Goal: Information Seeking & Learning: Understand process/instructions

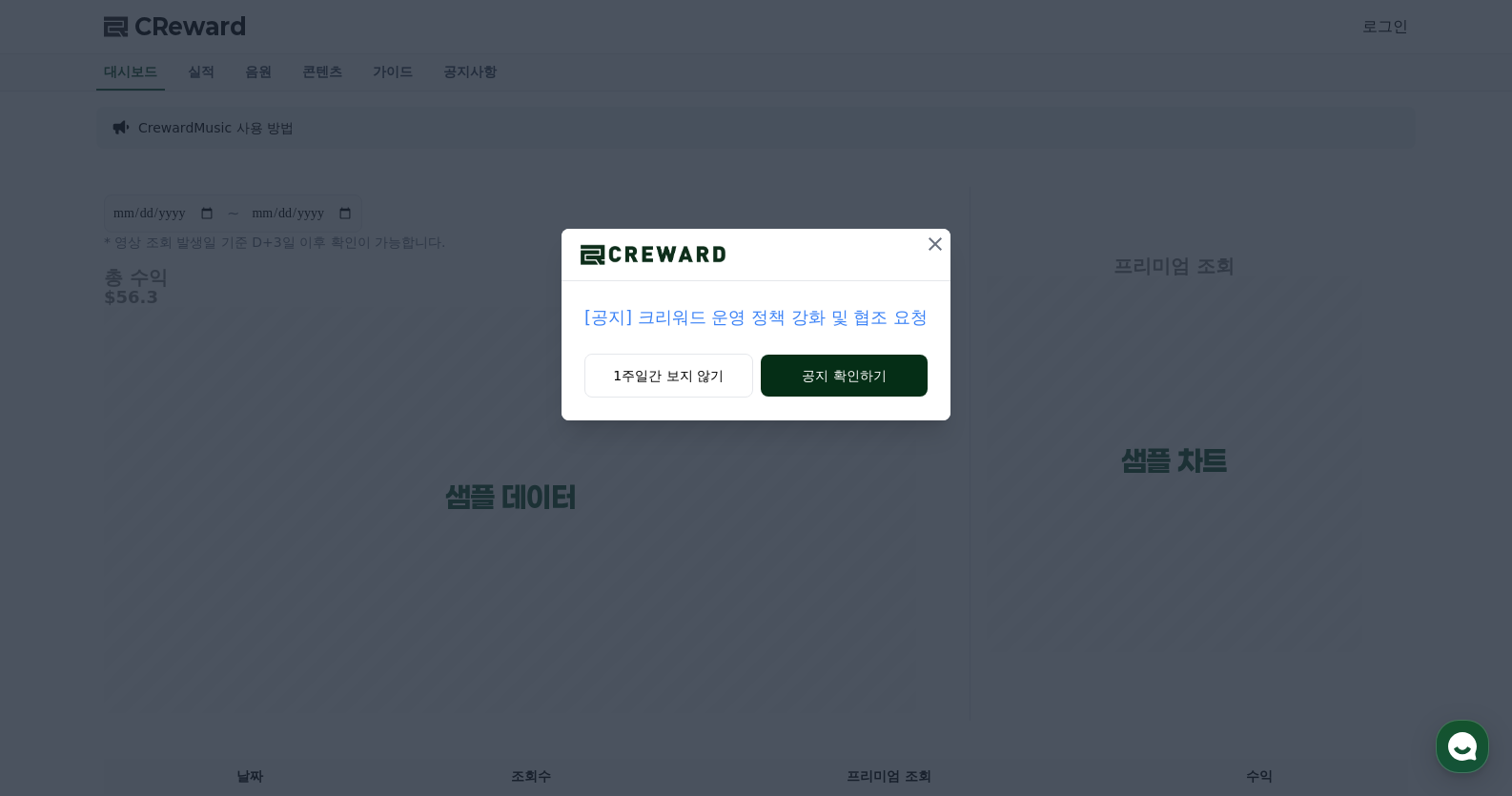
click at [814, 382] on button "공지 확인하기" at bounding box center [844, 376] width 167 height 42
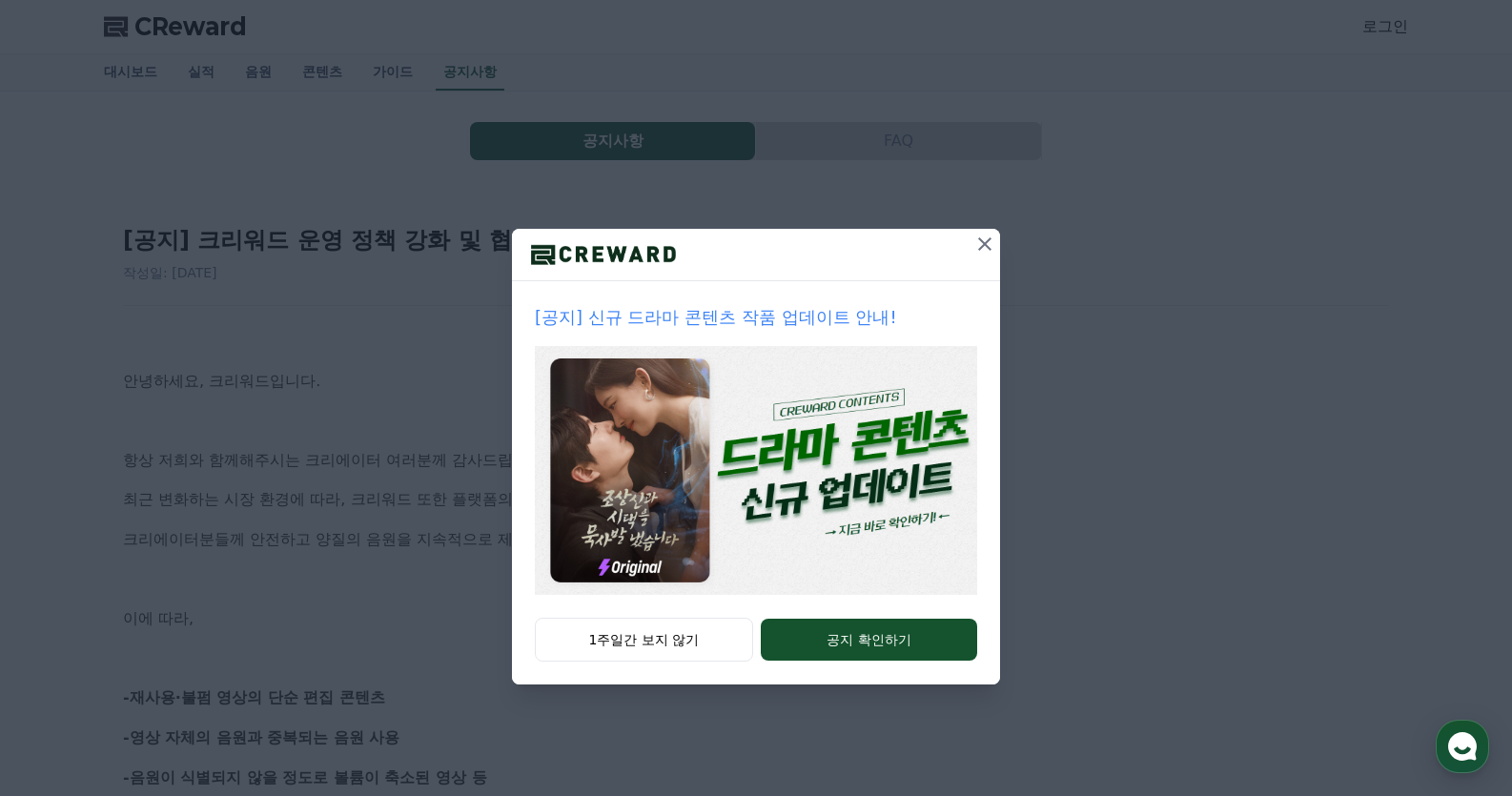
click at [989, 249] on icon at bounding box center [985, 243] width 13 height 13
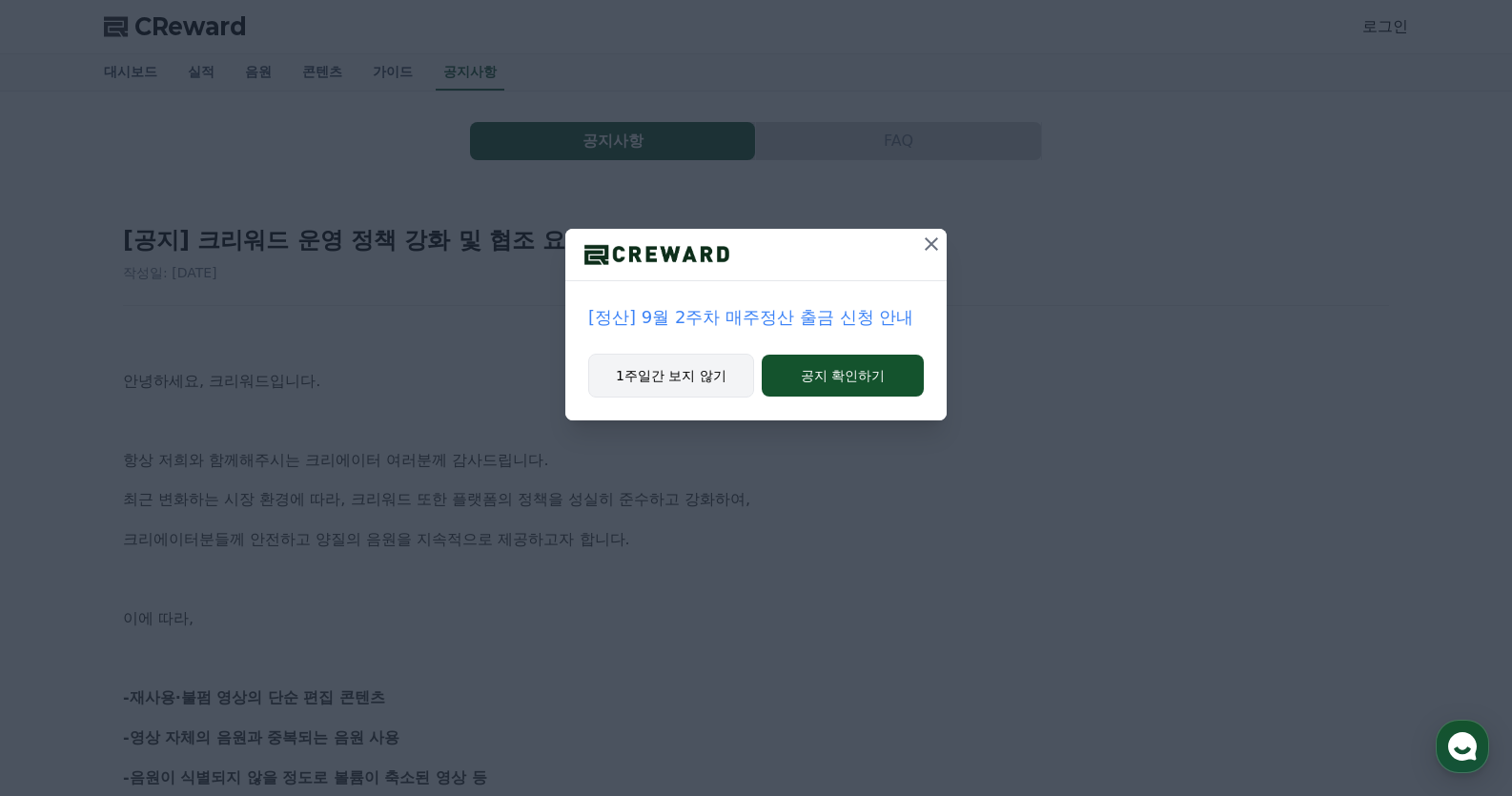
click at [698, 381] on button "1주일간 보지 않기" at bounding box center [670, 376] width 166 height 44
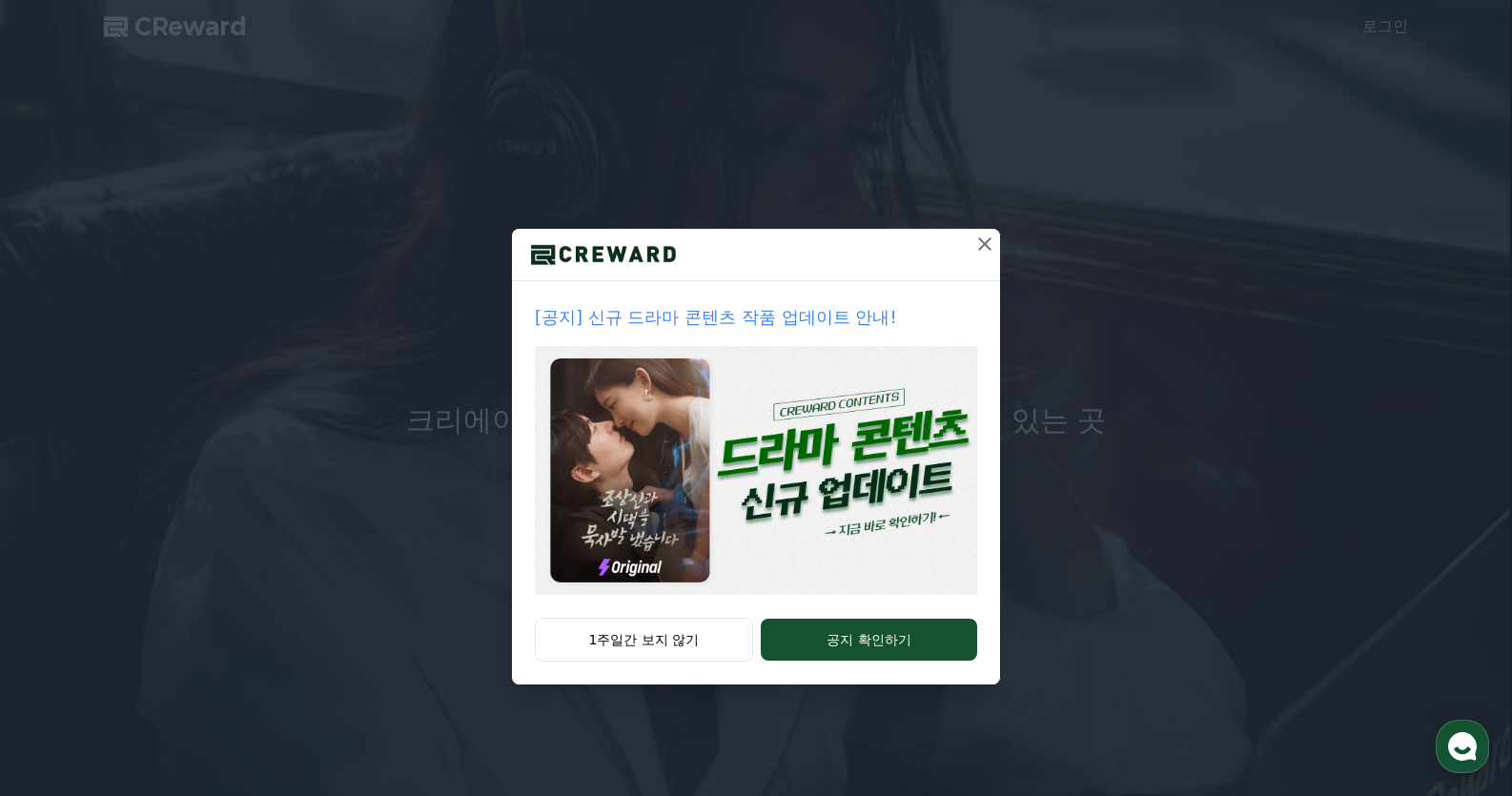
click at [607, 641] on button "1주일간 보지 않기" at bounding box center [644, 639] width 218 height 44
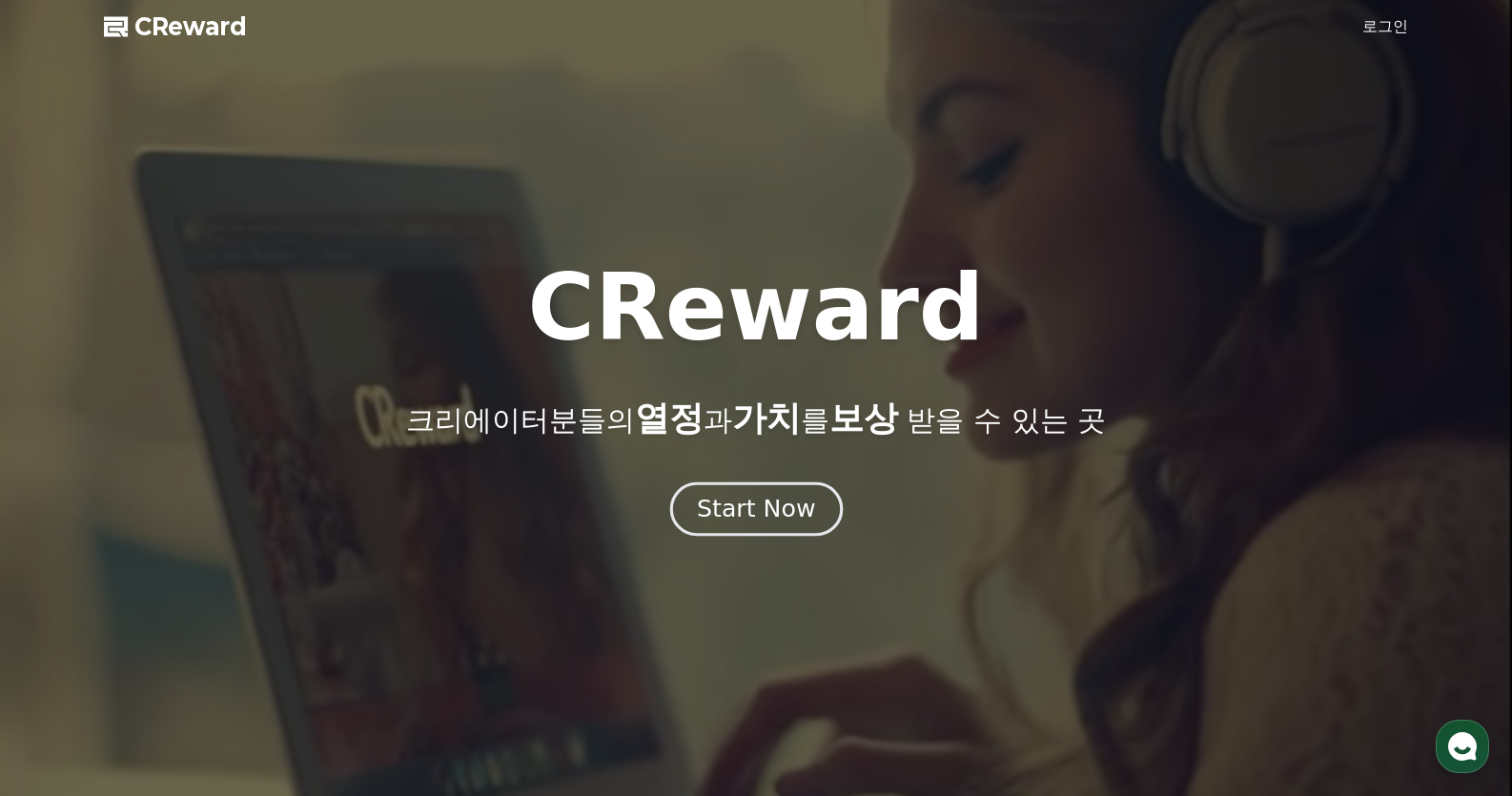
click at [756, 515] on div "Start Now" at bounding box center [756, 509] width 118 height 33
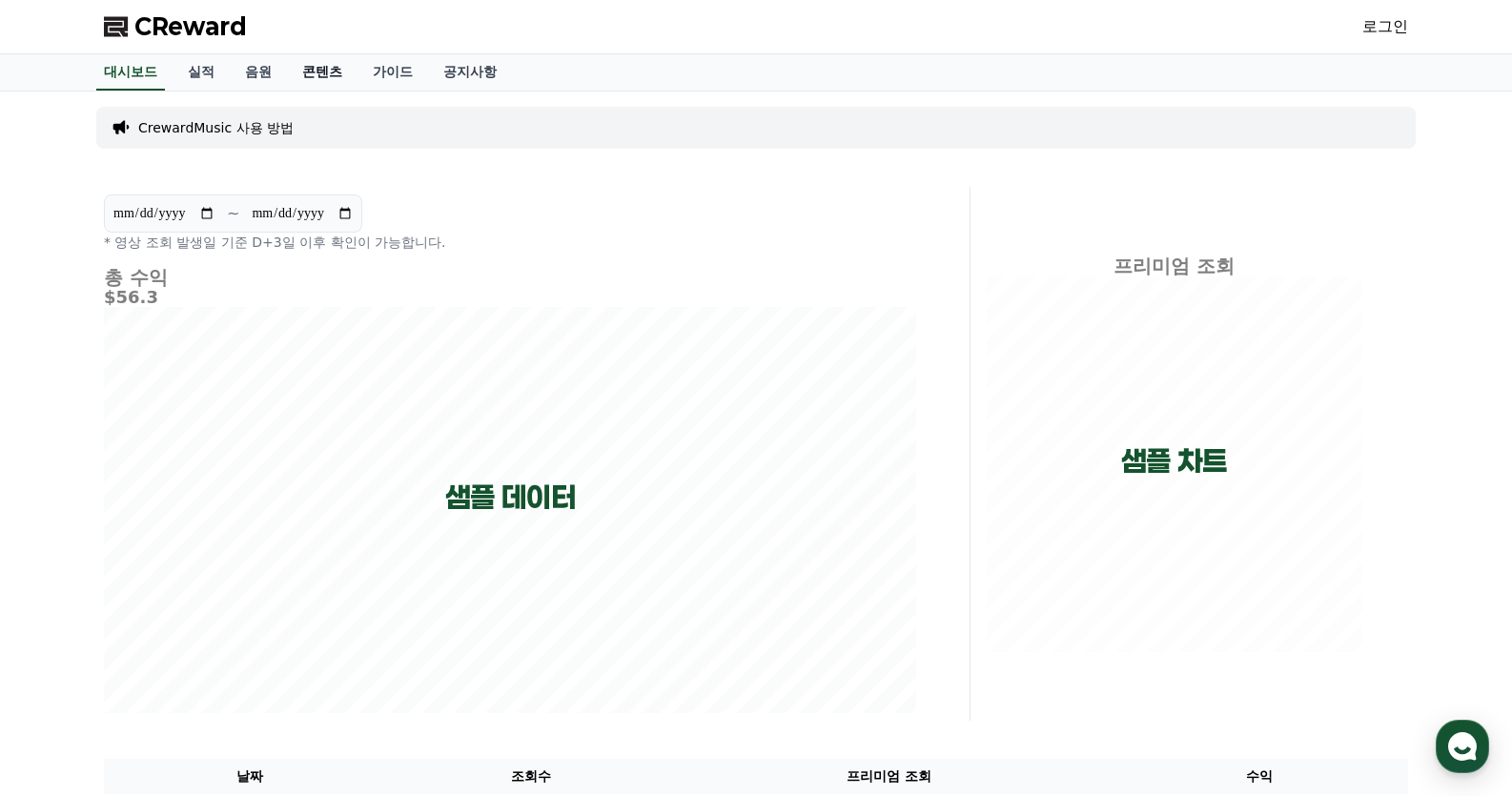
click at [303, 75] on link "콘텐츠" at bounding box center [321, 72] width 70 height 37
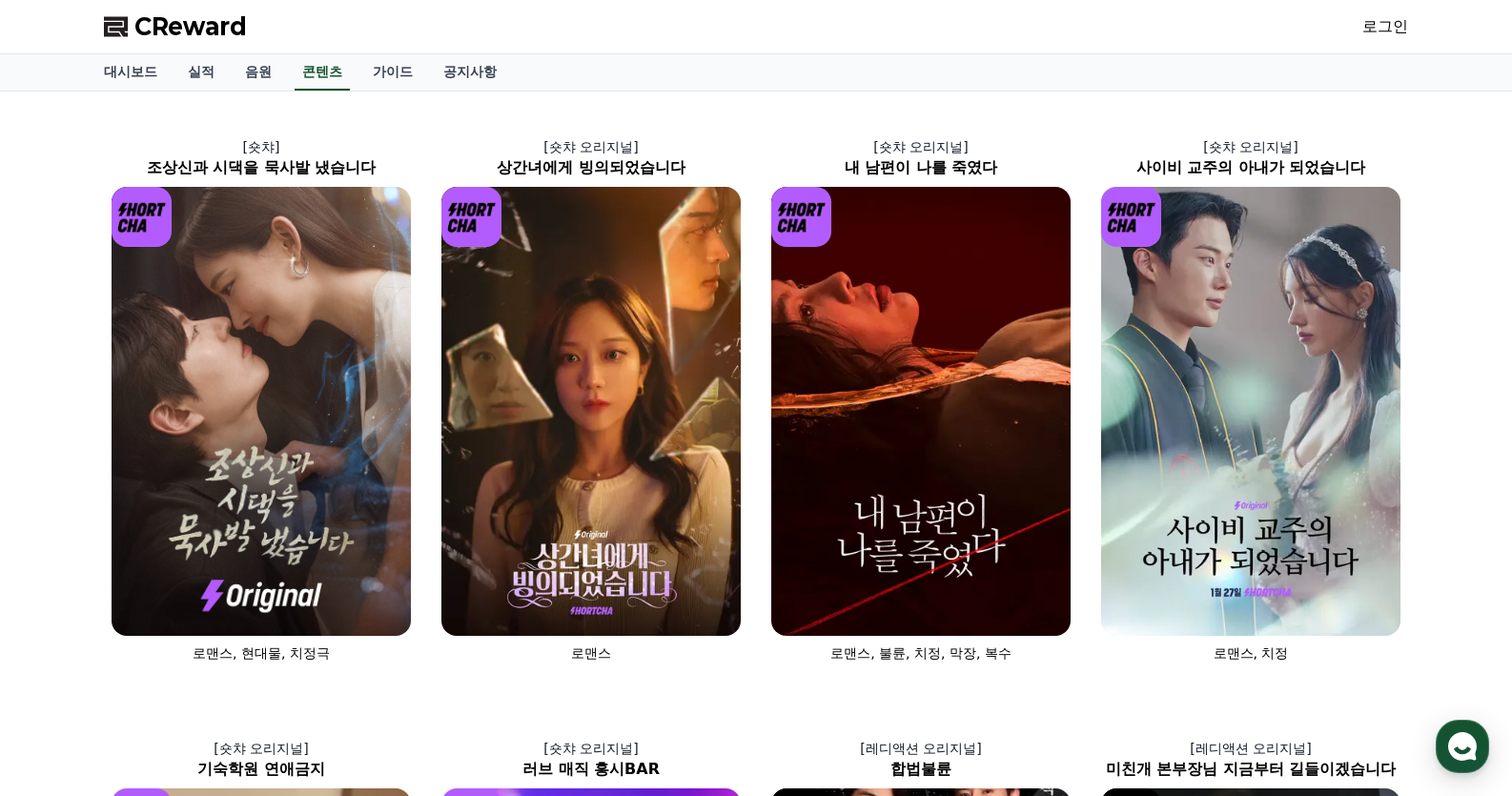
click at [1028, 32] on div "CReward 로그인" at bounding box center [756, 27] width 1335 height 54
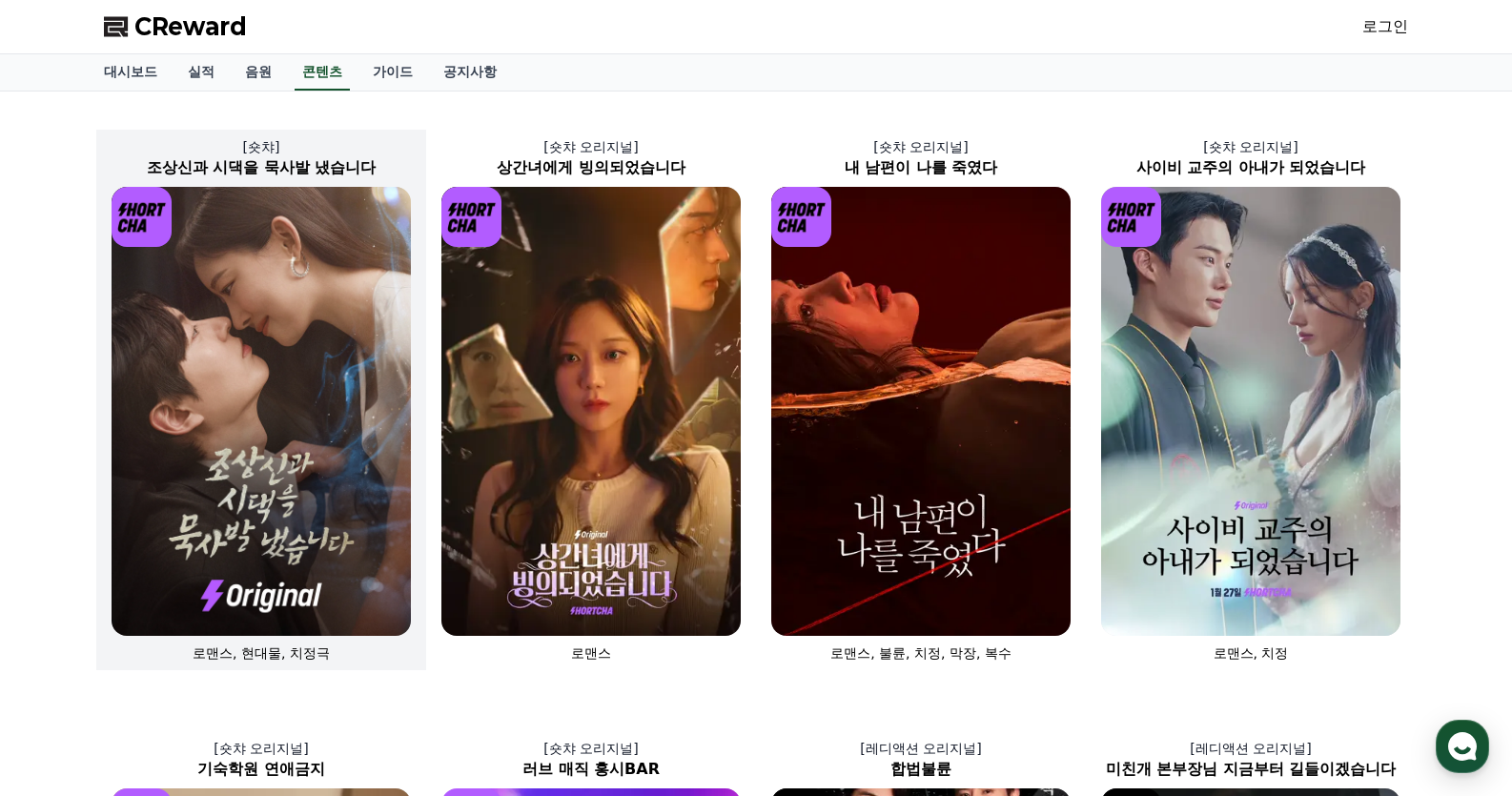
click at [287, 287] on img at bounding box center [262, 411] width 299 height 449
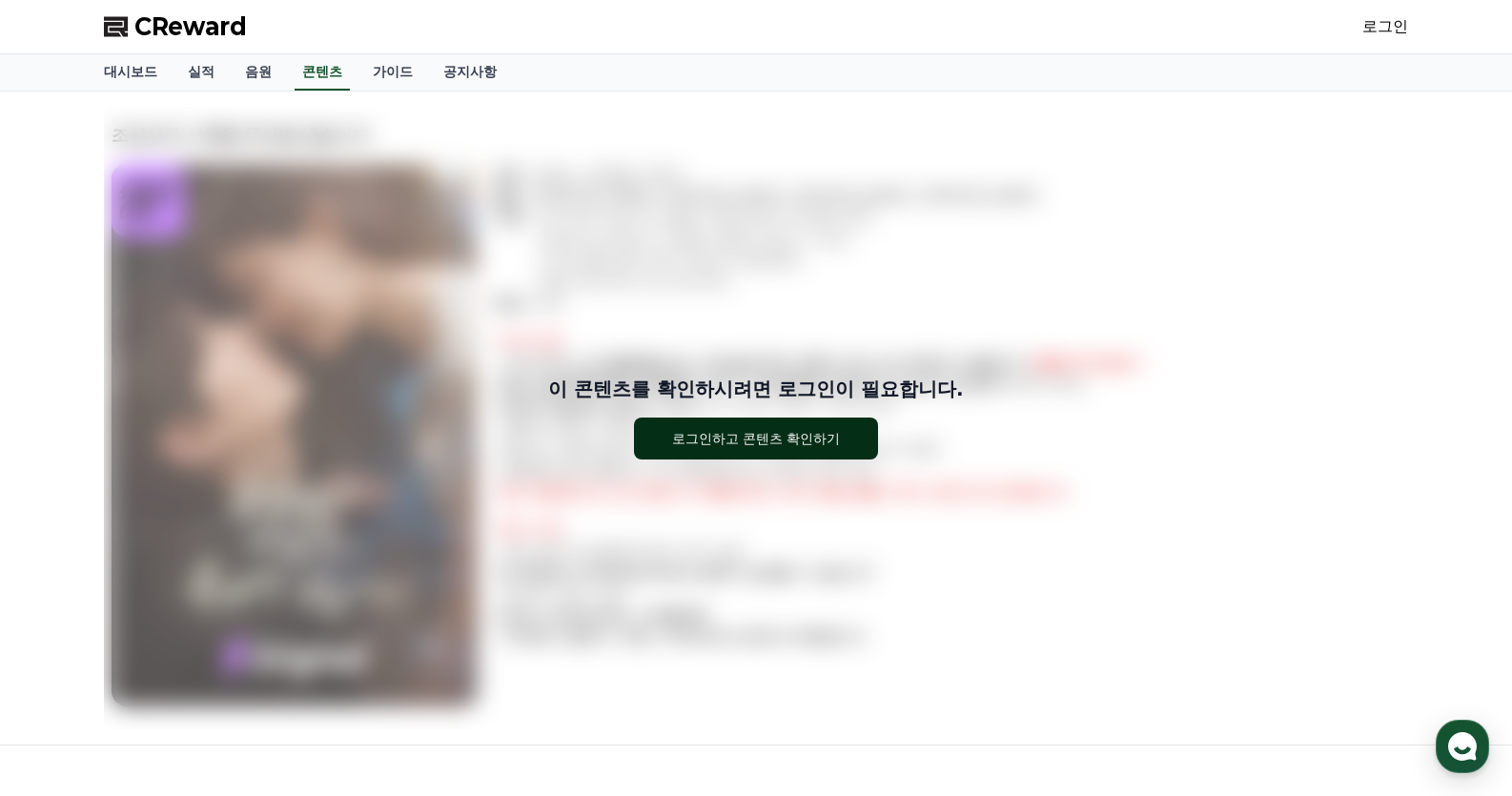
click at [724, 428] on button "로그인하고 콘텐츠 확인하기" at bounding box center [756, 438] width 245 height 42
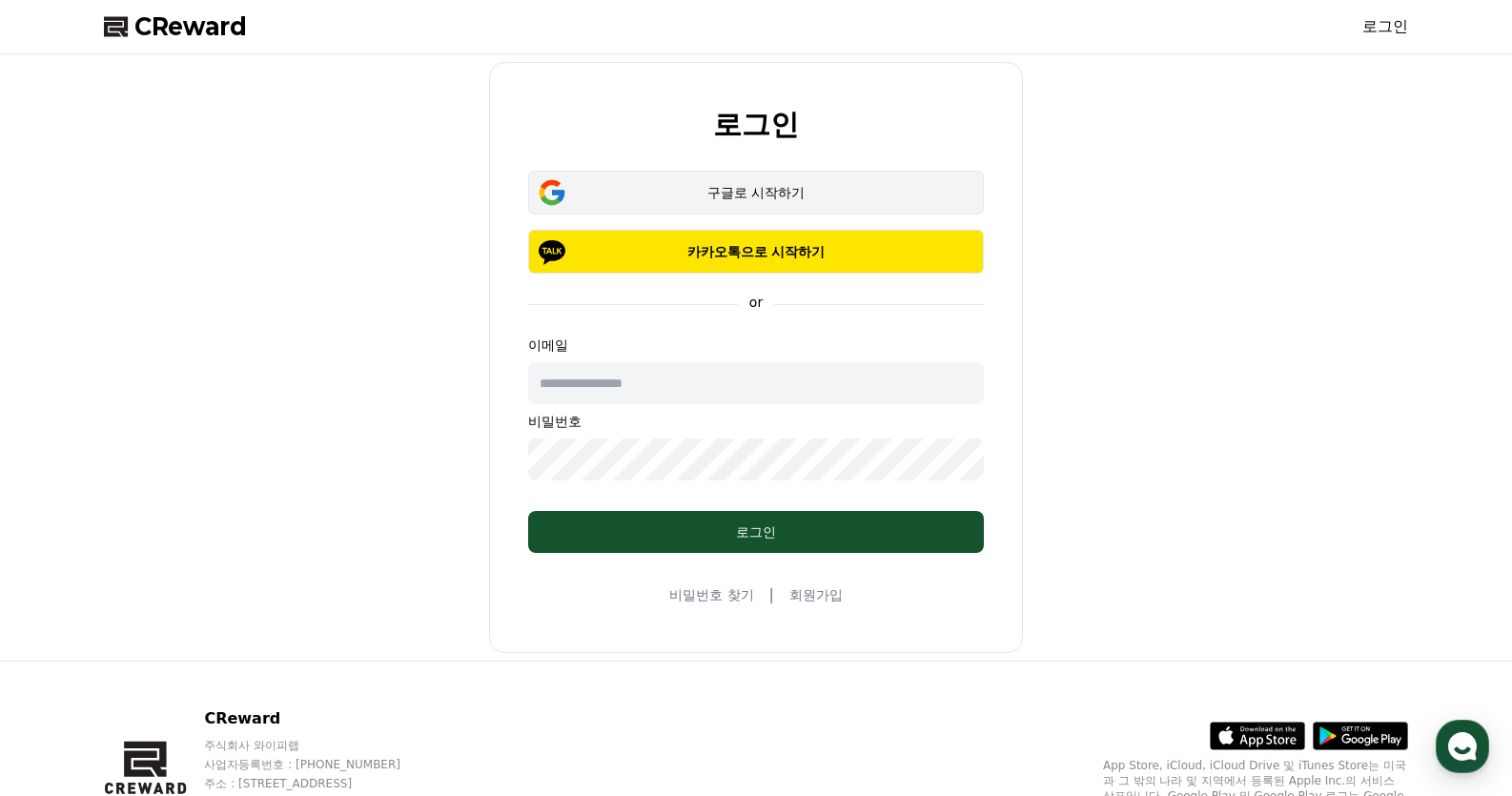
click at [792, 196] on div "구글로 시작하기" at bounding box center [756, 192] width 401 height 19
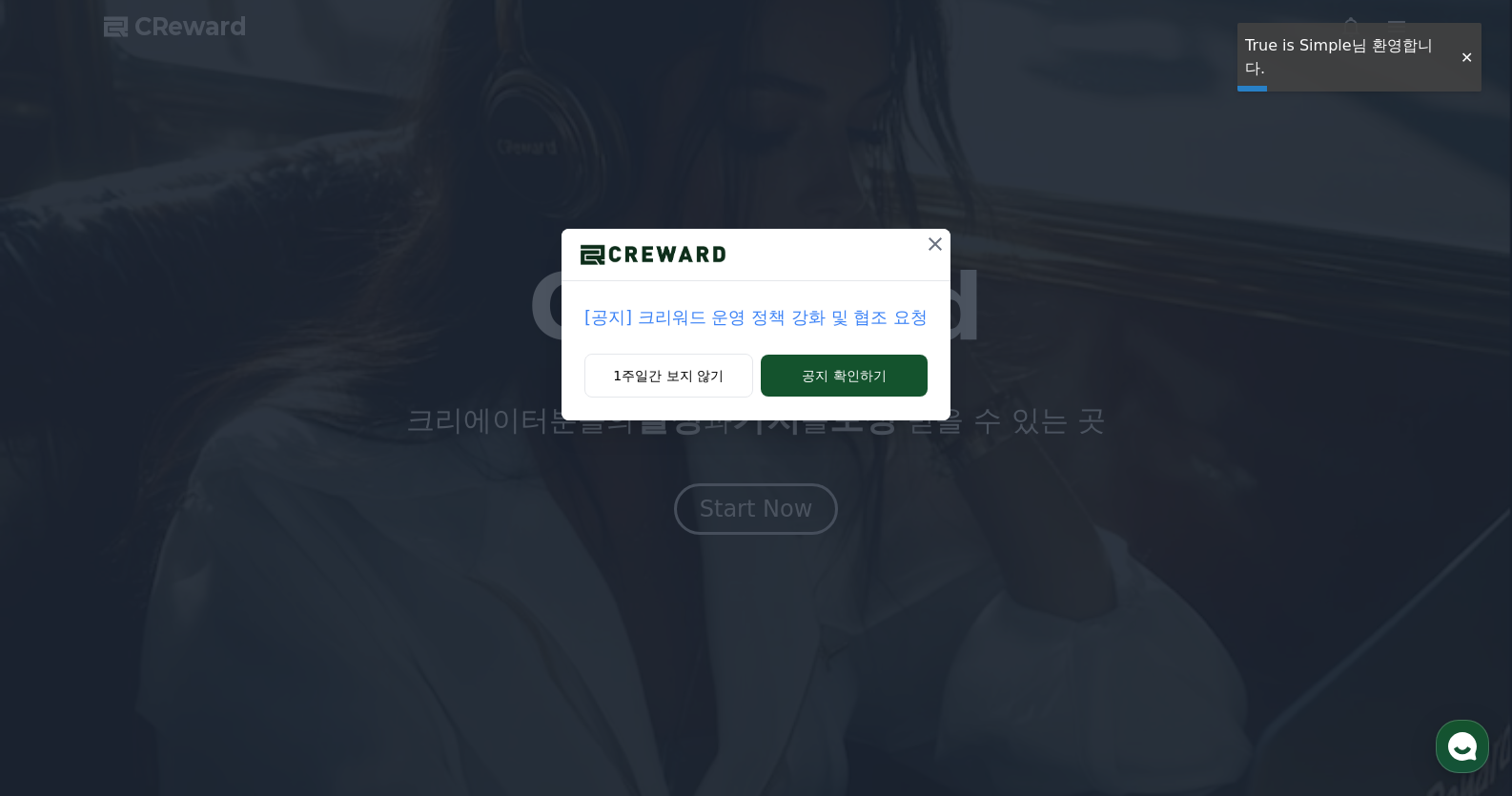
click at [695, 381] on button "1주일간 보지 않기" at bounding box center [669, 376] width 169 height 44
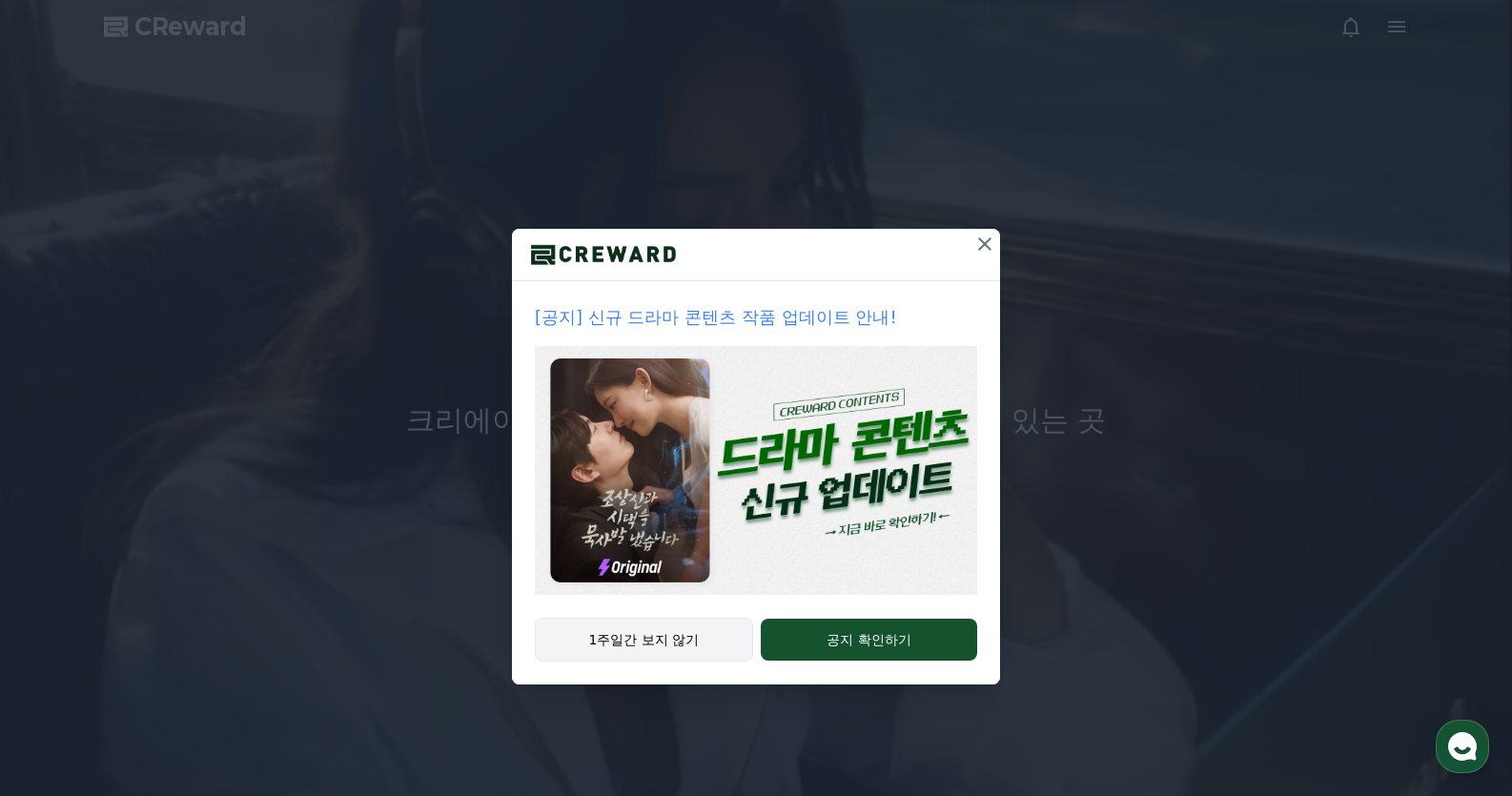
click at [661, 645] on button "1주일간 보지 않기" at bounding box center [644, 639] width 218 height 44
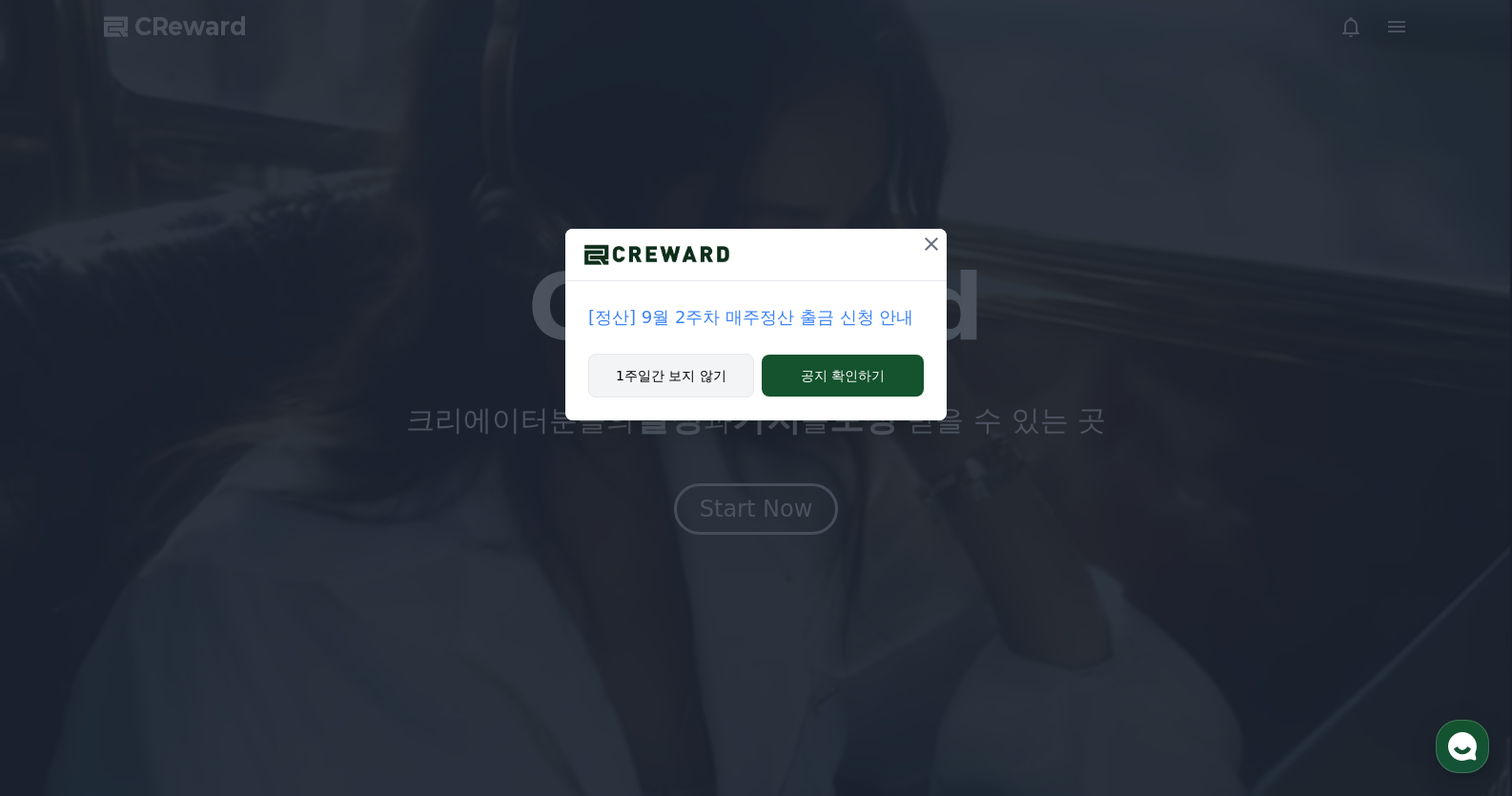
click at [652, 387] on button "1주일간 보지 않기" at bounding box center [670, 376] width 166 height 44
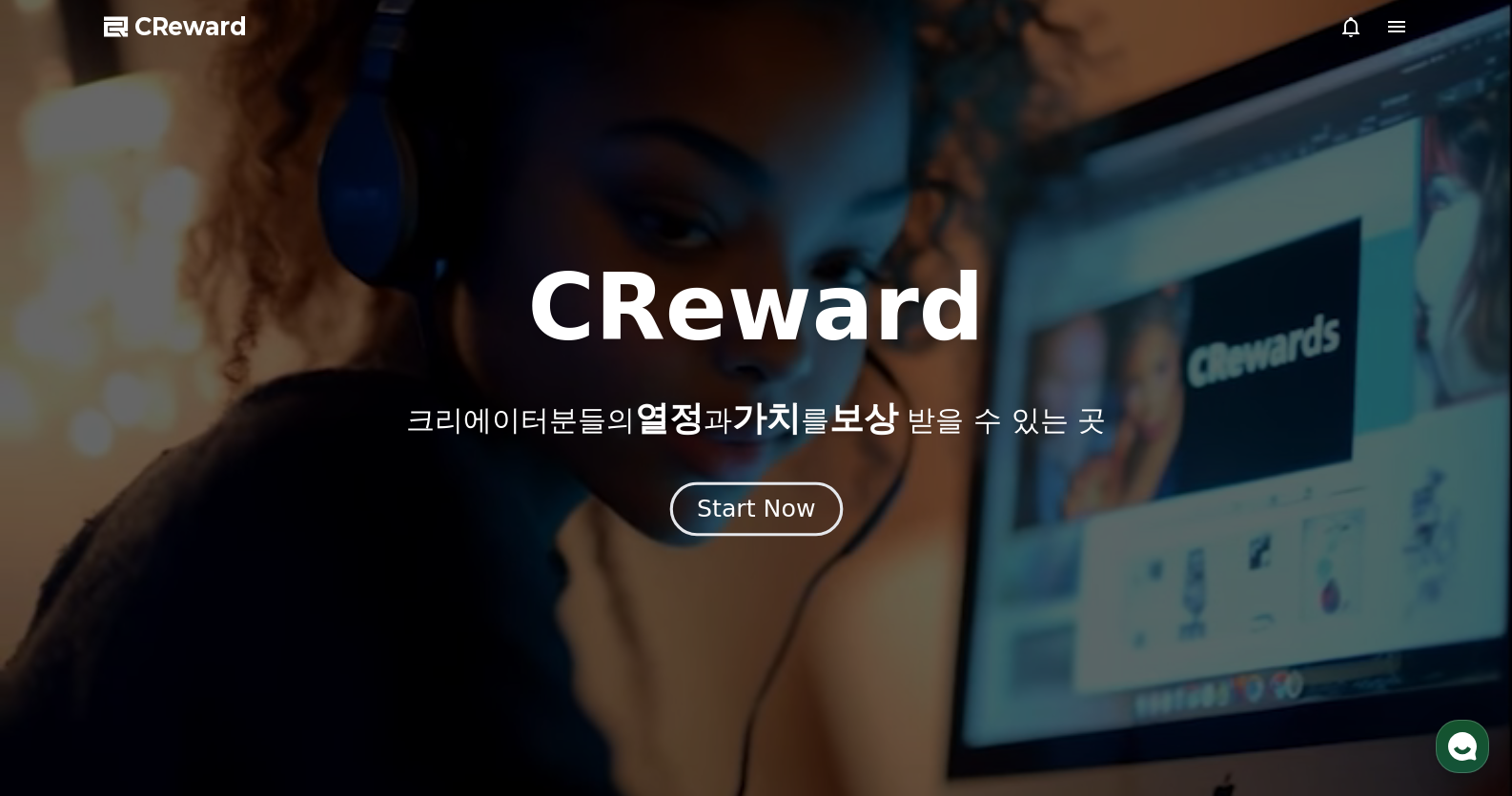
click at [764, 522] on div "Start Now" at bounding box center [756, 509] width 118 height 33
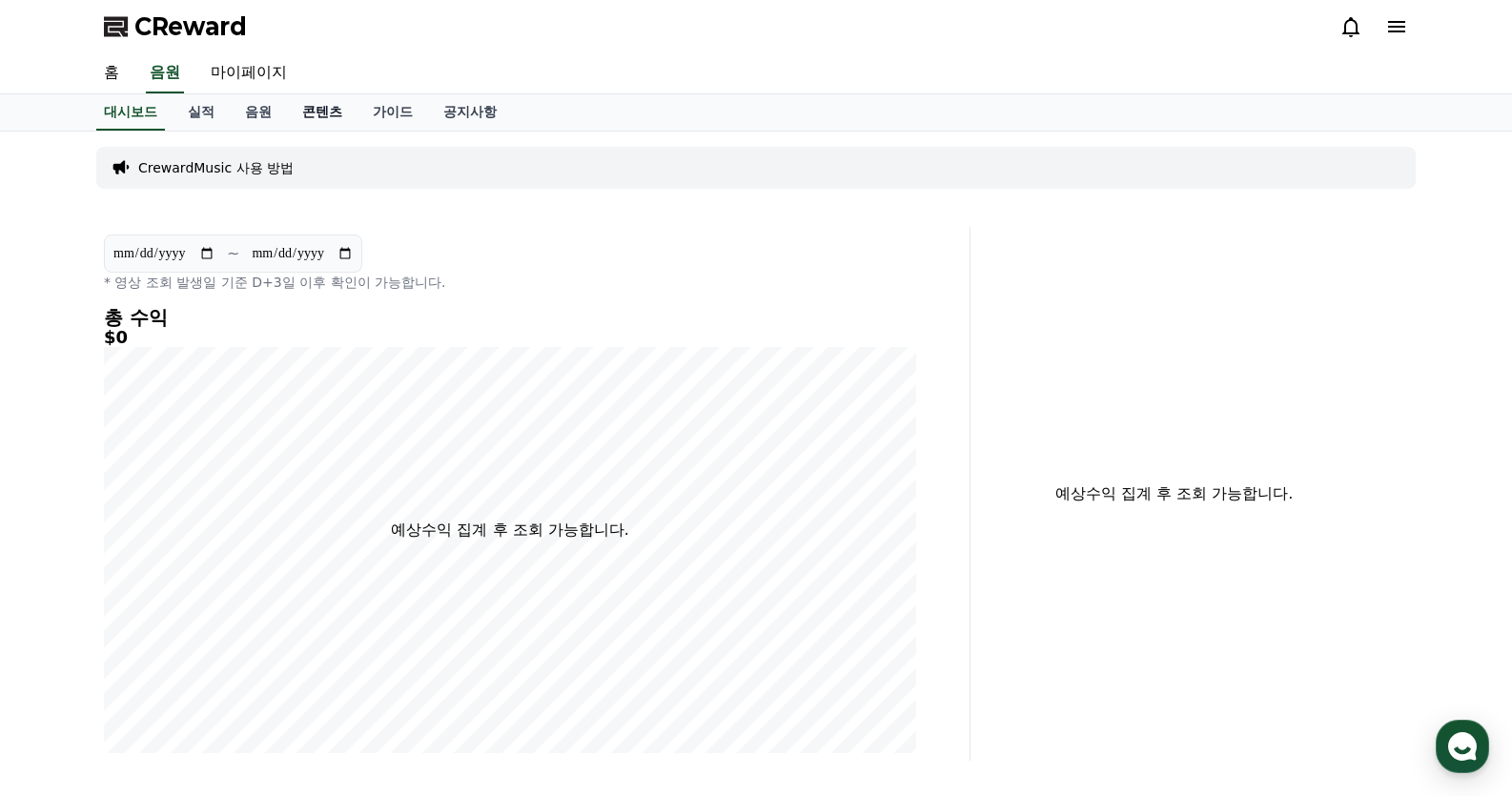
click at [333, 118] on link "콘텐츠" at bounding box center [321, 112] width 70 height 37
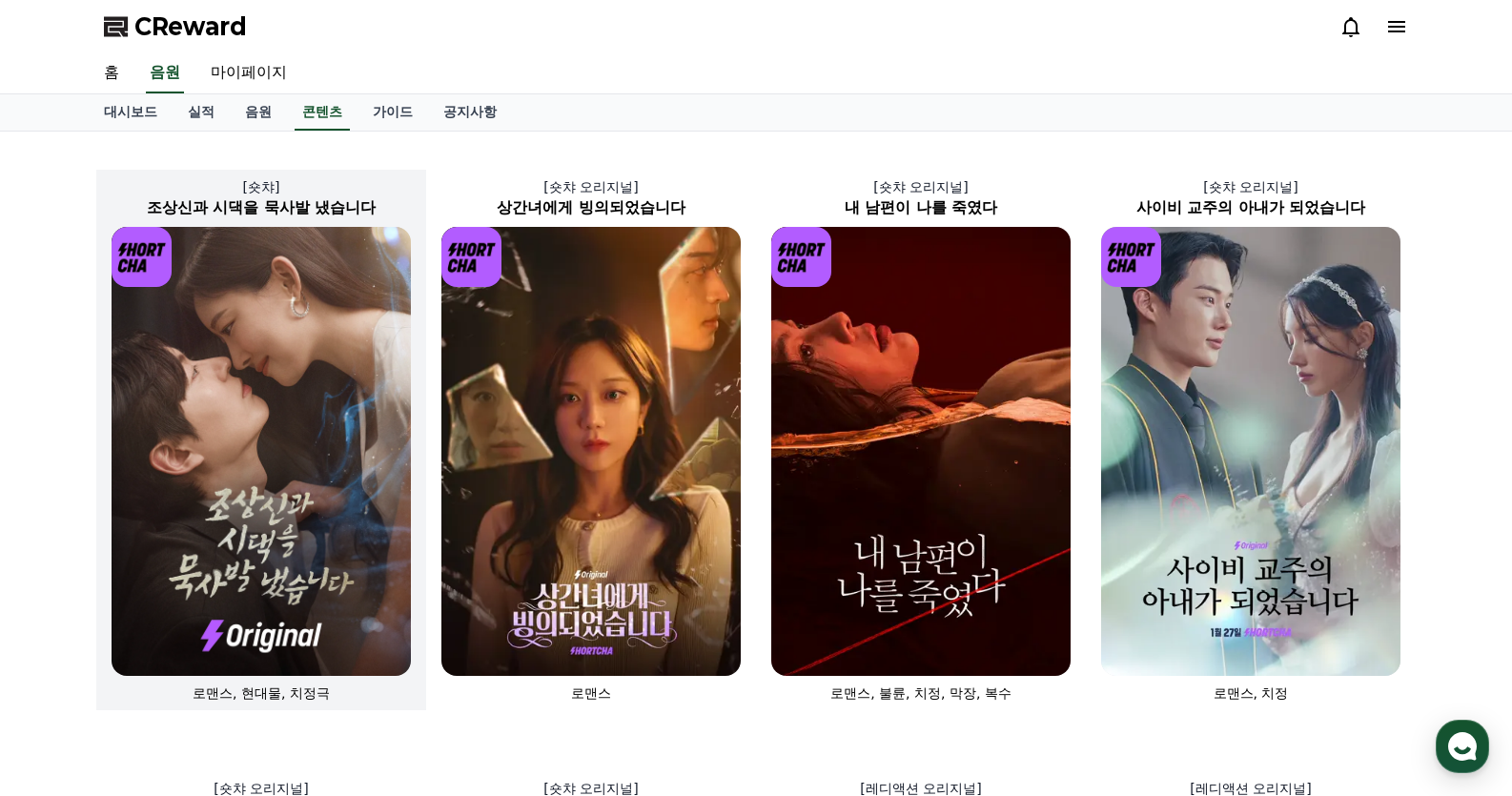
click at [261, 314] on img at bounding box center [262, 451] width 299 height 449
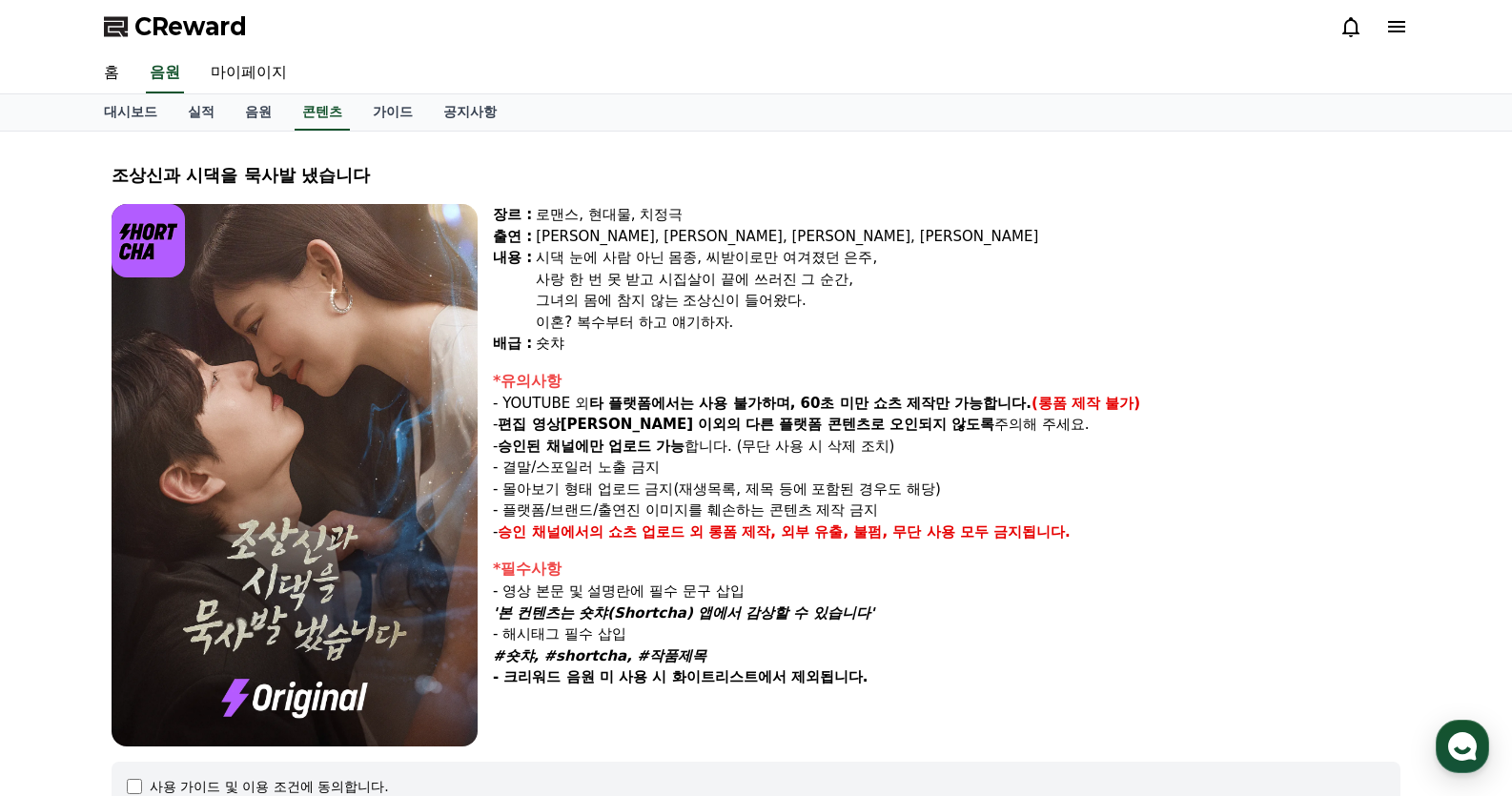
click at [327, 265] on img at bounding box center [294, 475] width 366 height 542
click at [382, 119] on link "가이드" at bounding box center [393, 112] width 70 height 37
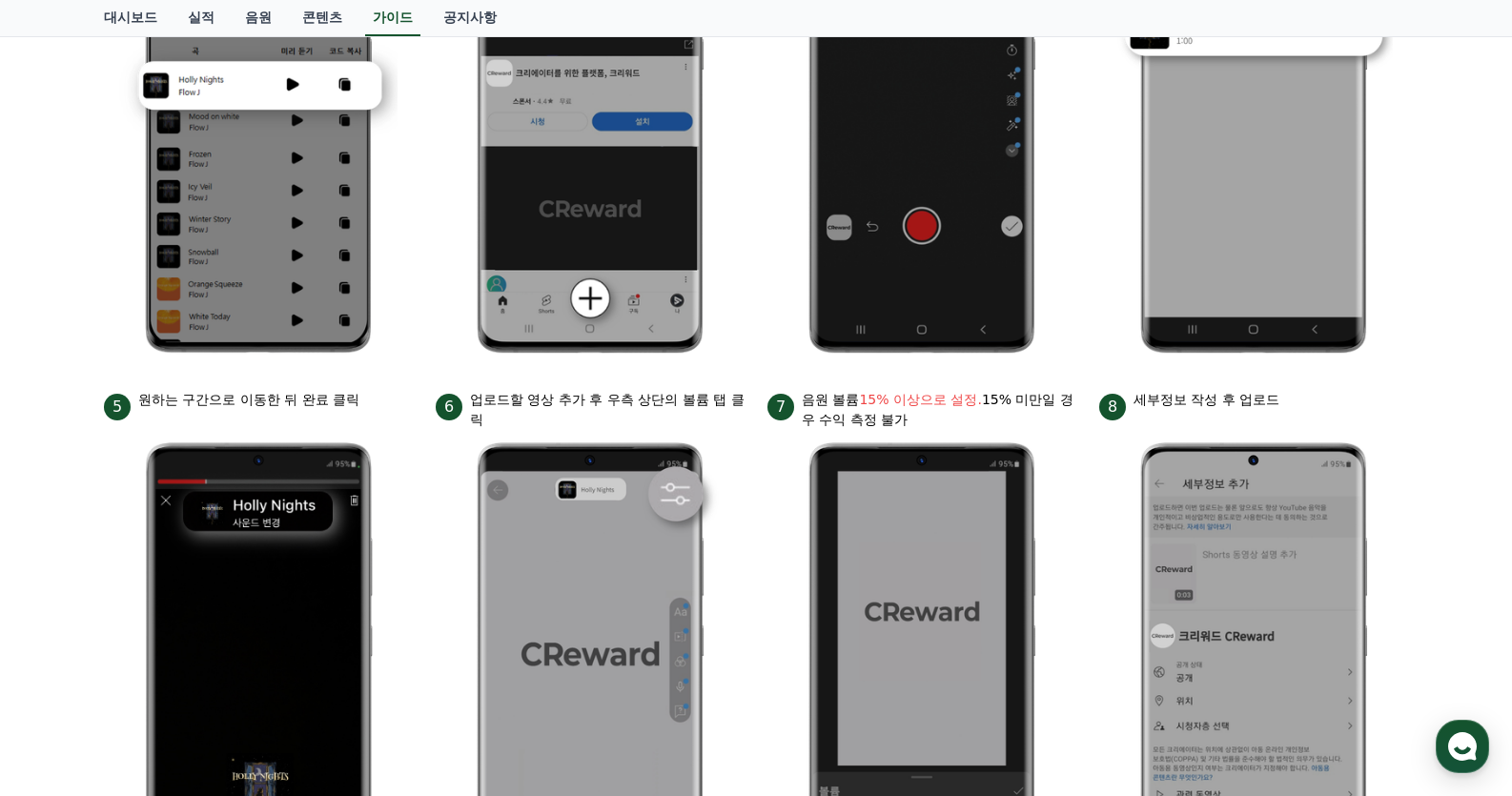
scroll to position [762, 0]
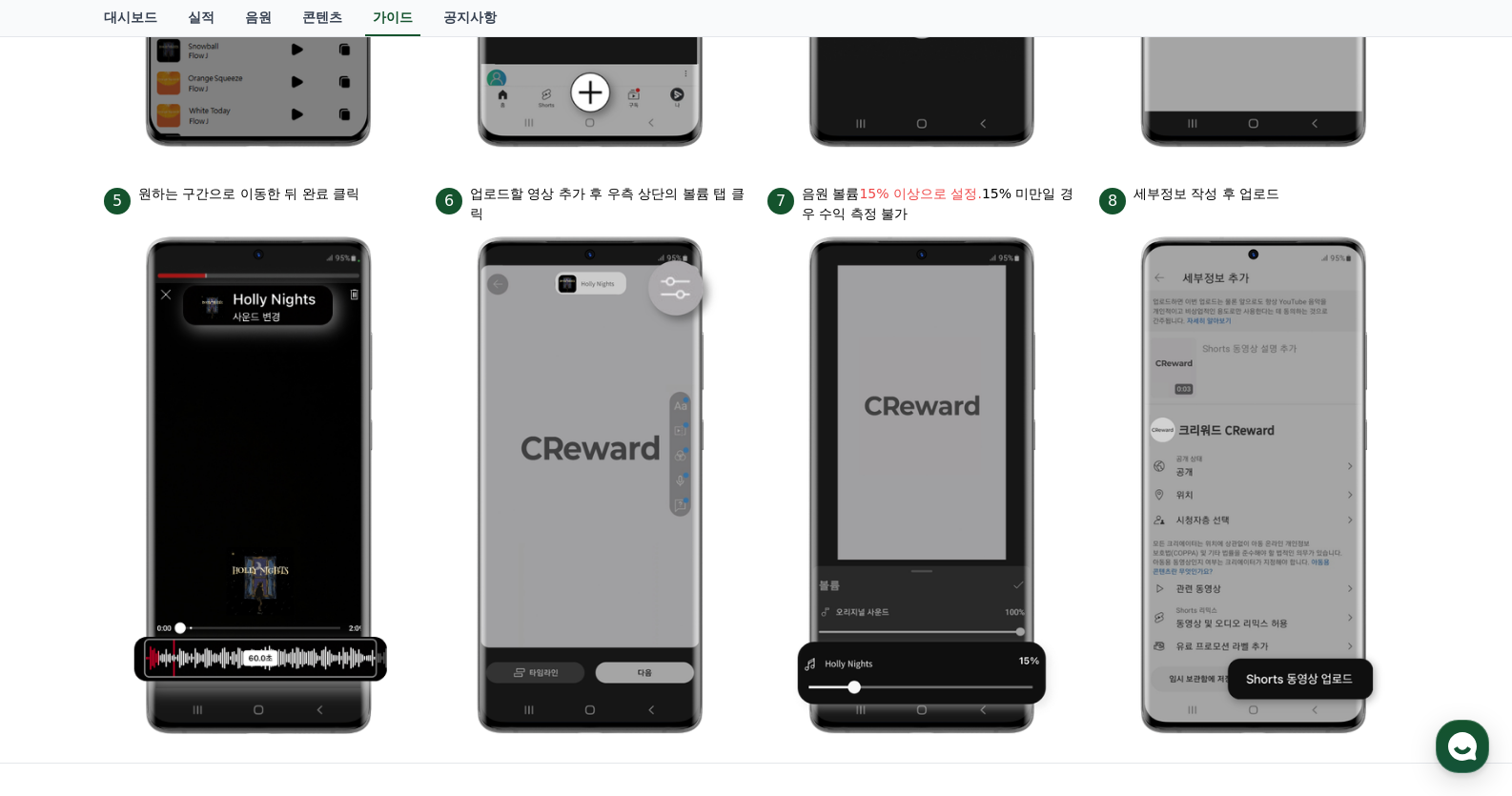
click at [1463, 193] on div "안드로이드 아이폰 PC 유튜브 영상만 사용 가능합니다. 진행방법 *영상은 최소 35초 이상으로 업로드하는 것을 권장합니다. 1 크리워드에서 이…" at bounding box center [756, 65] width 1512 height 1394
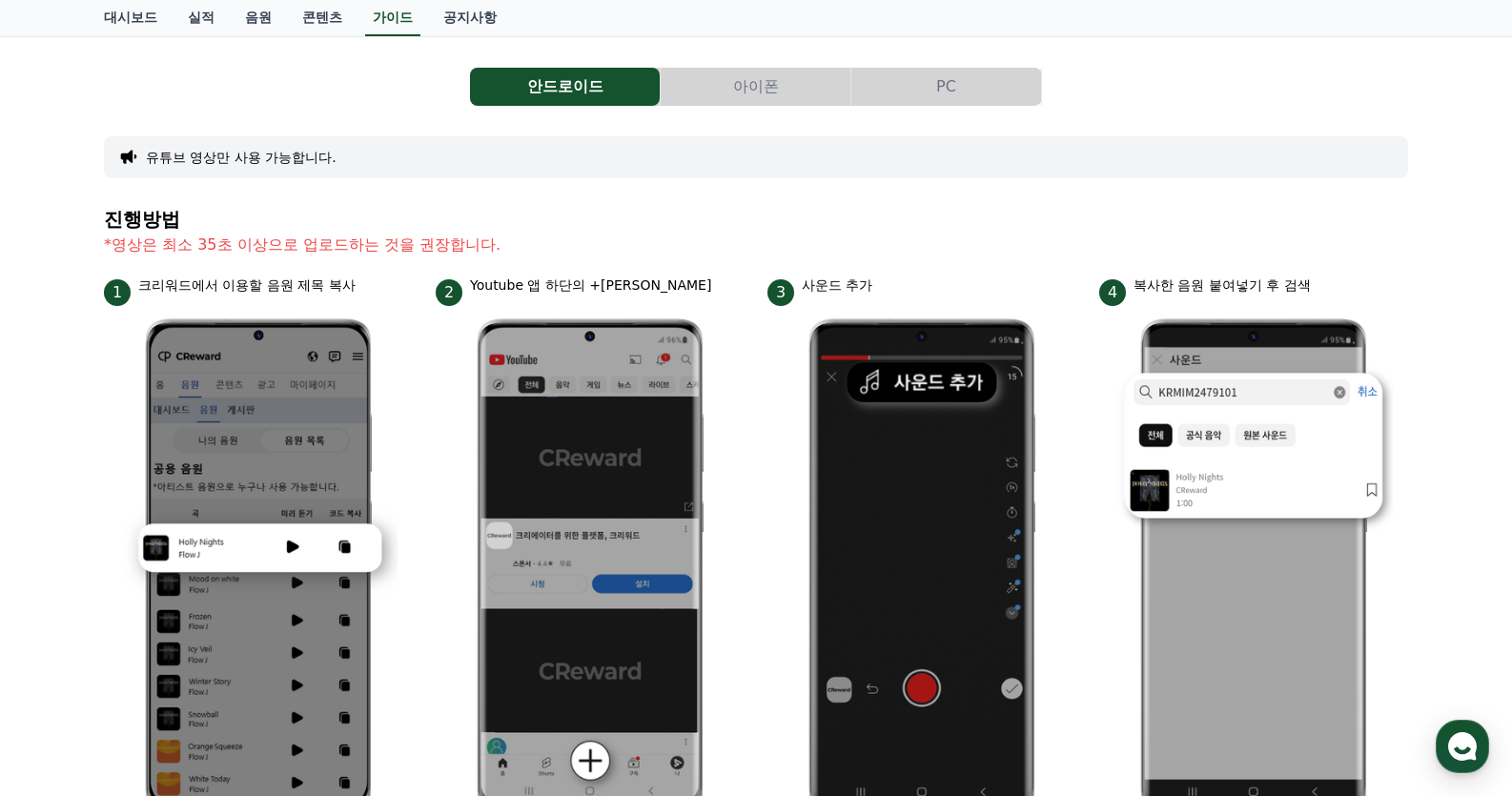
scroll to position [13, 0]
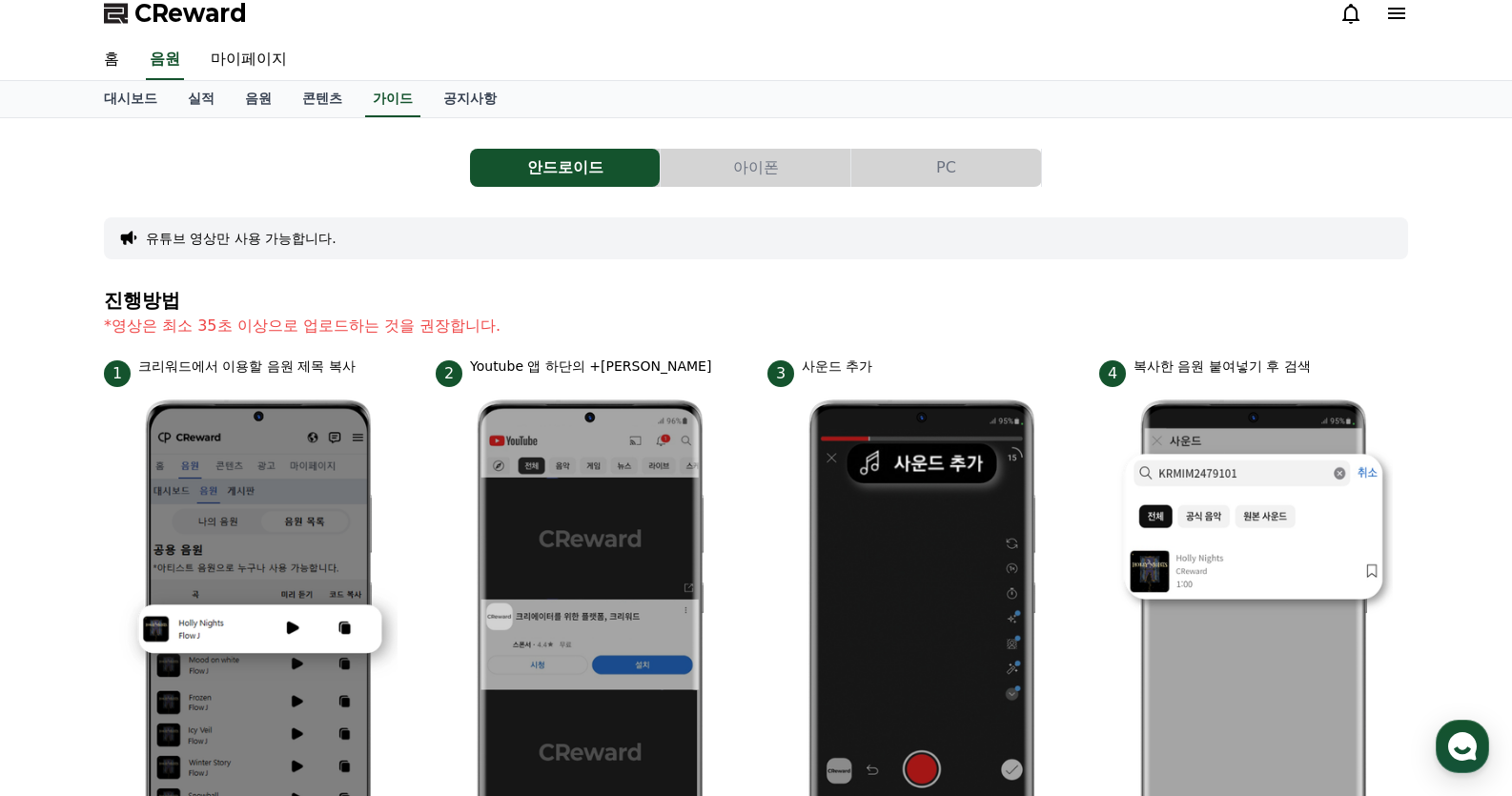
click at [963, 174] on button "PC" at bounding box center [946, 168] width 189 height 38
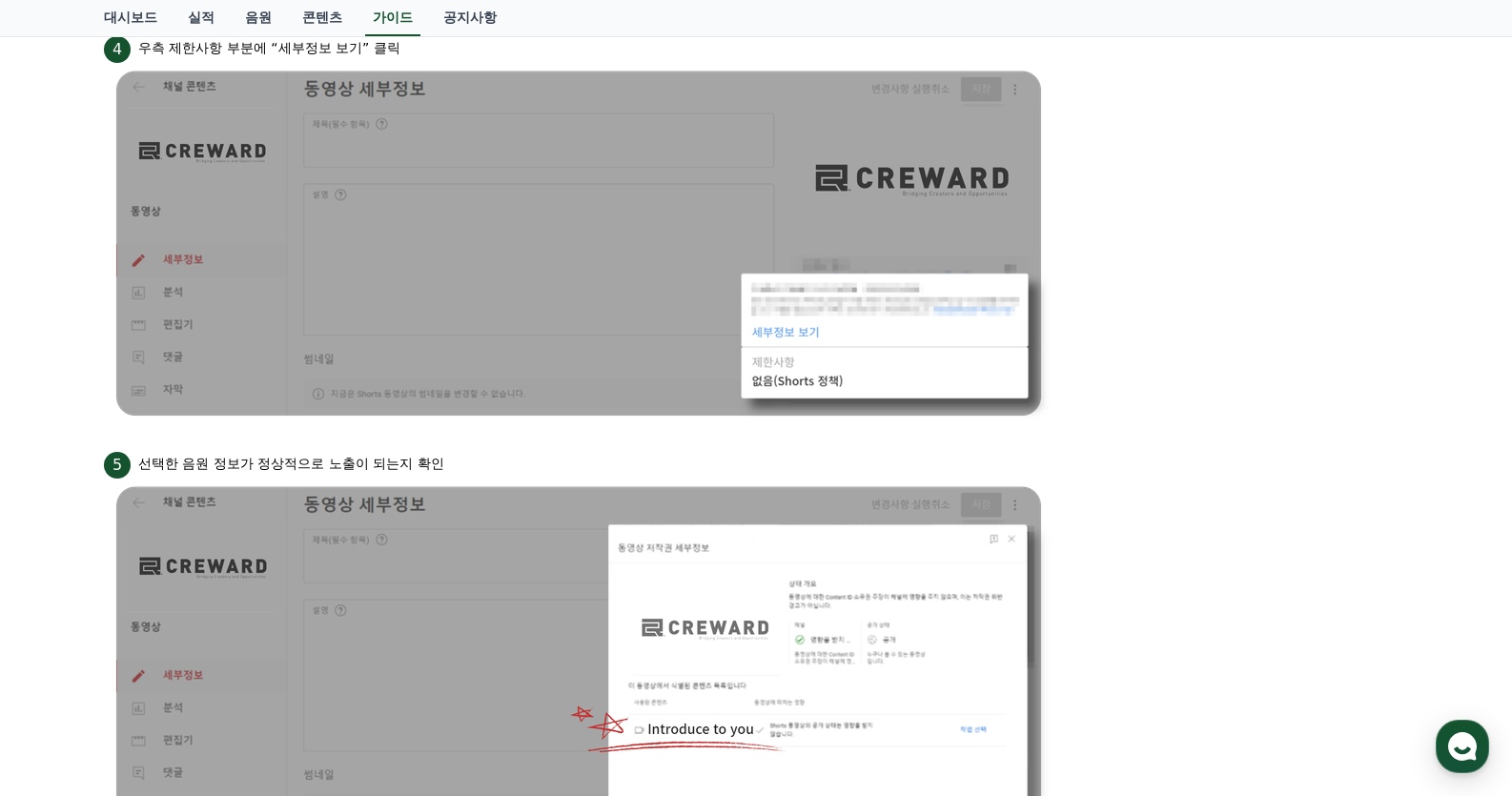
scroll to position [1716, 0]
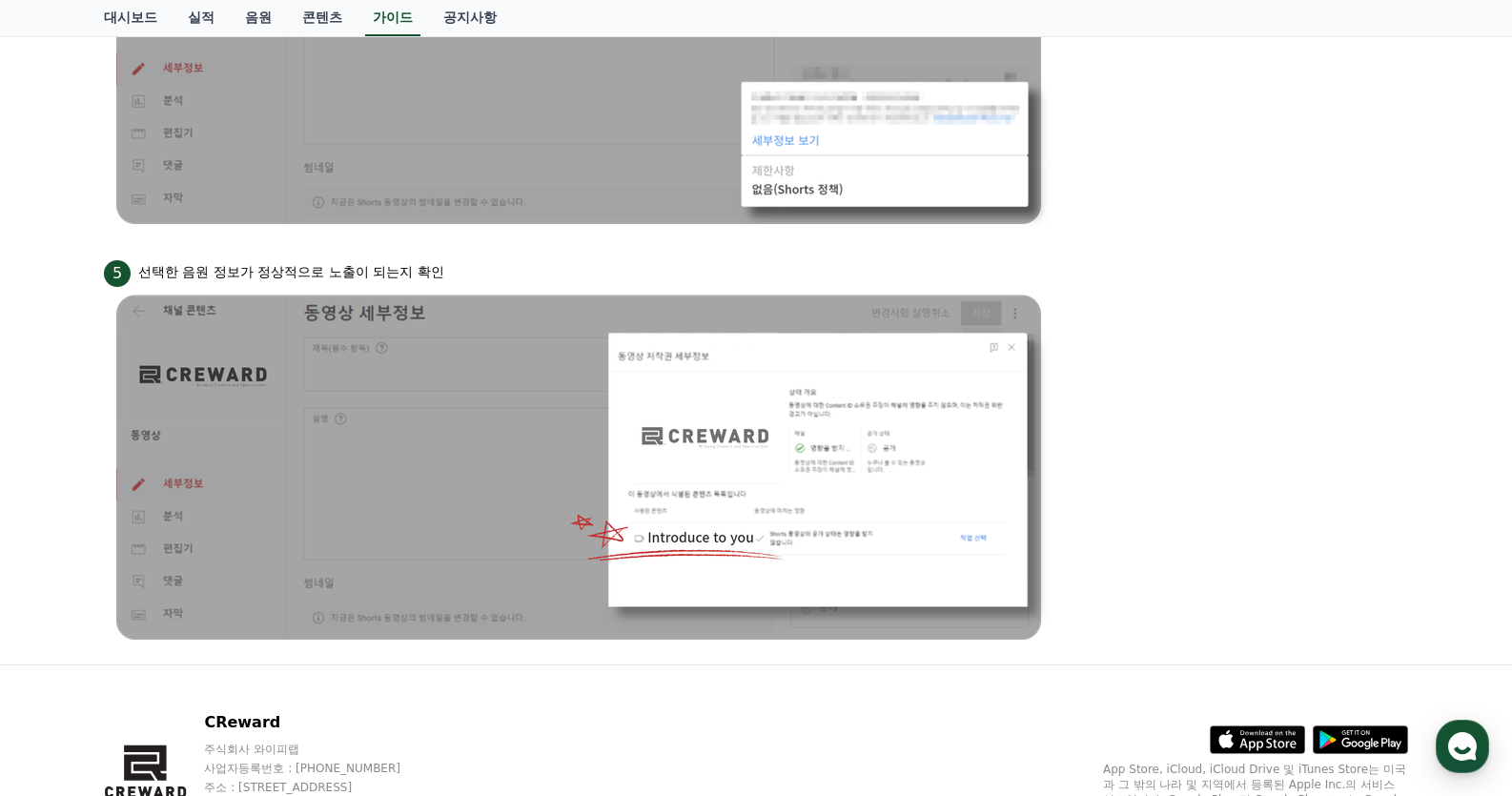
drag, startPoint x: 1511, startPoint y: 599, endPoint x: 1530, endPoint y: 428, distance: 172.1
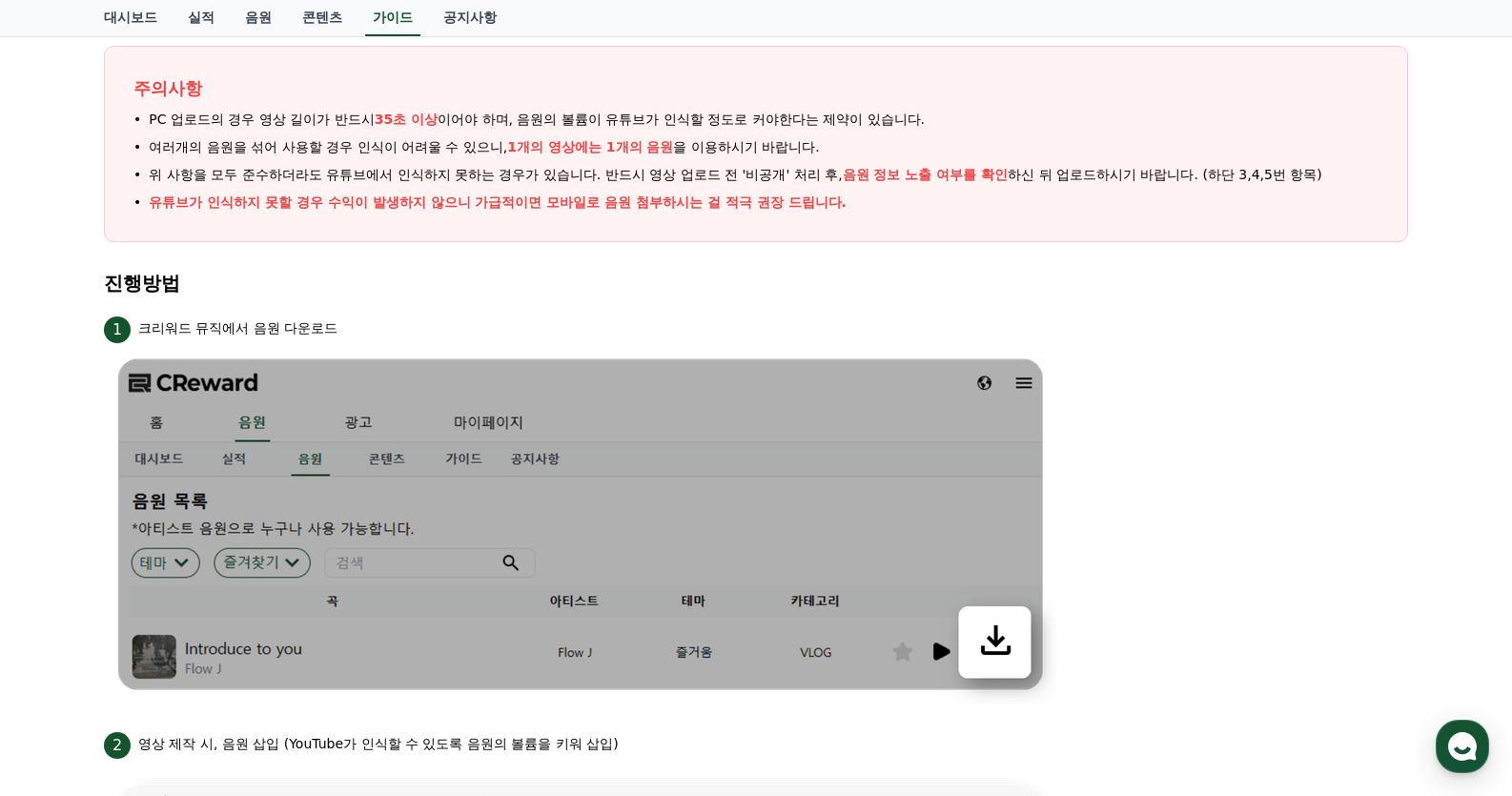
scroll to position [0, 0]
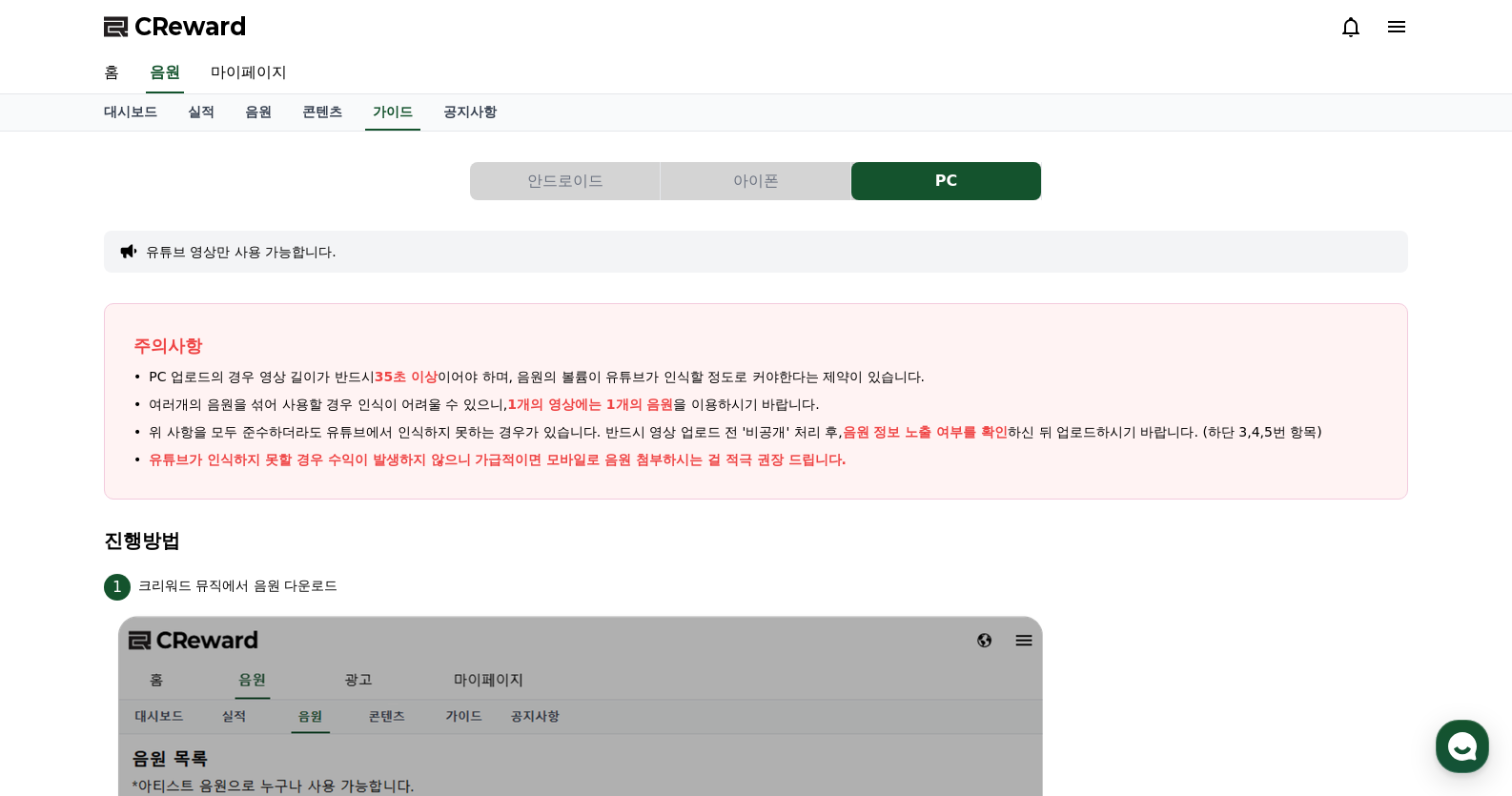
click at [253, 107] on link "음원" at bounding box center [259, 112] width 58 height 37
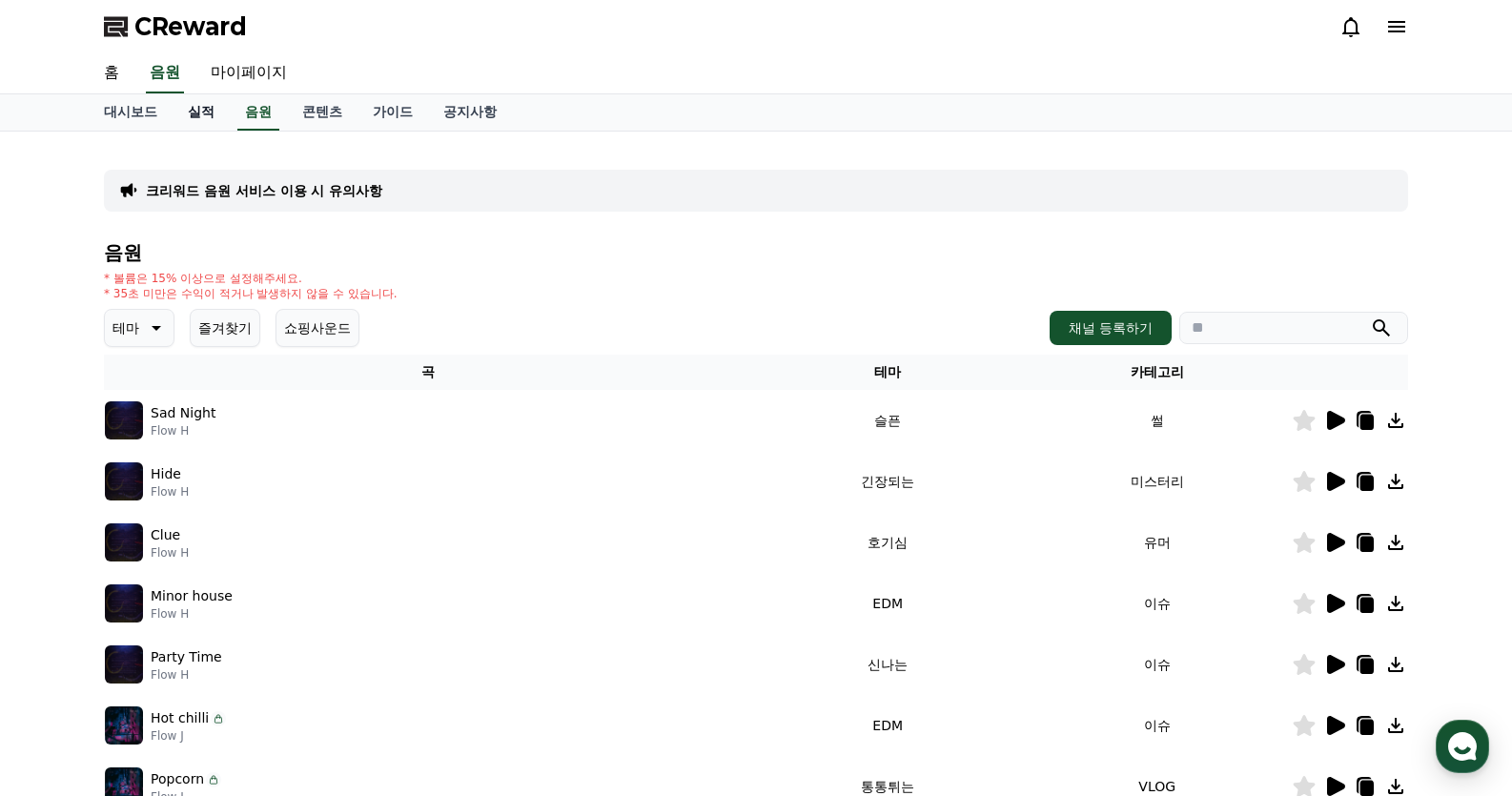
click at [206, 115] on link "실적" at bounding box center [201, 112] width 58 height 37
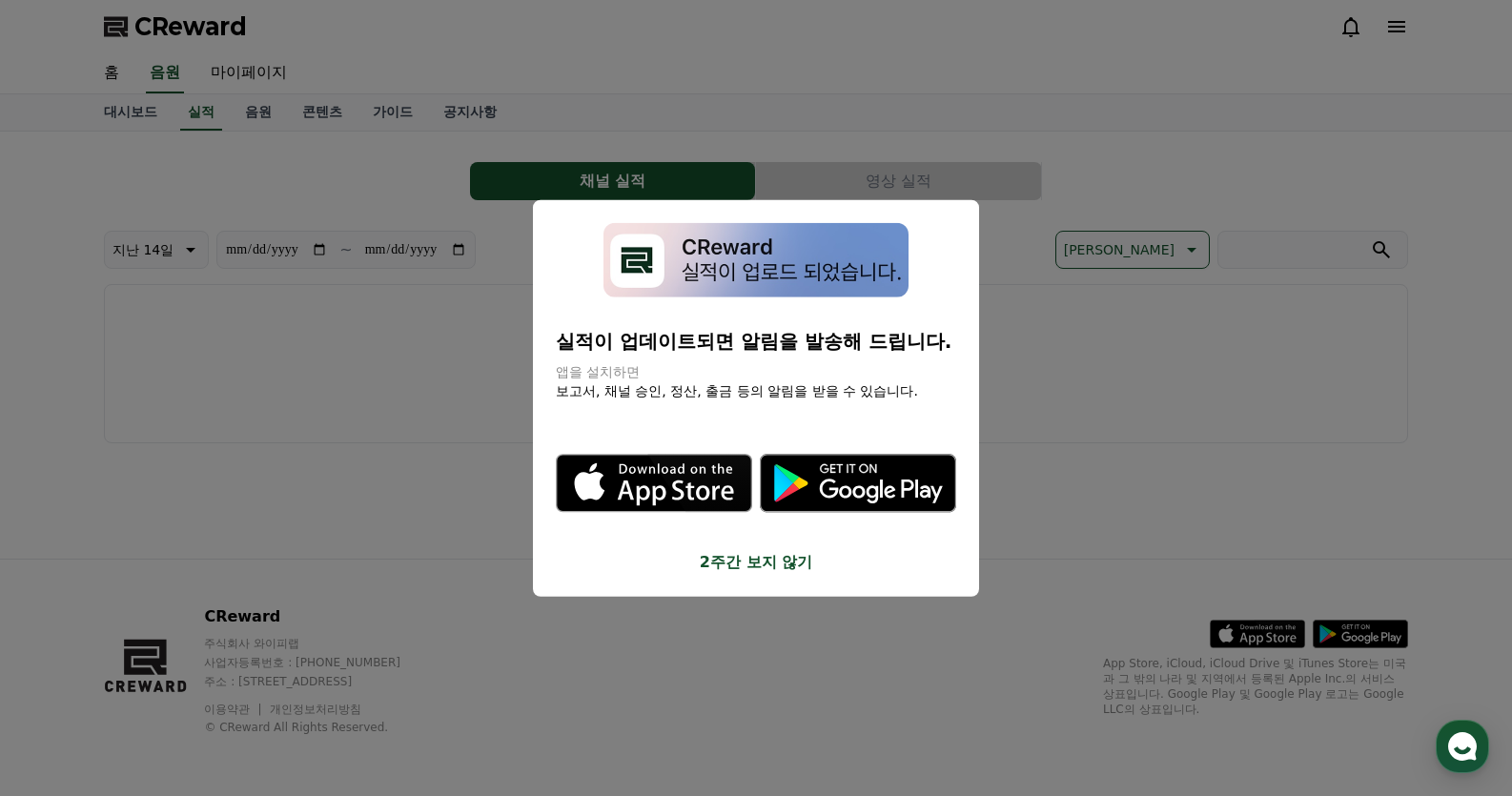
click at [788, 567] on button "2주간 보지 않기" at bounding box center [756, 562] width 401 height 23
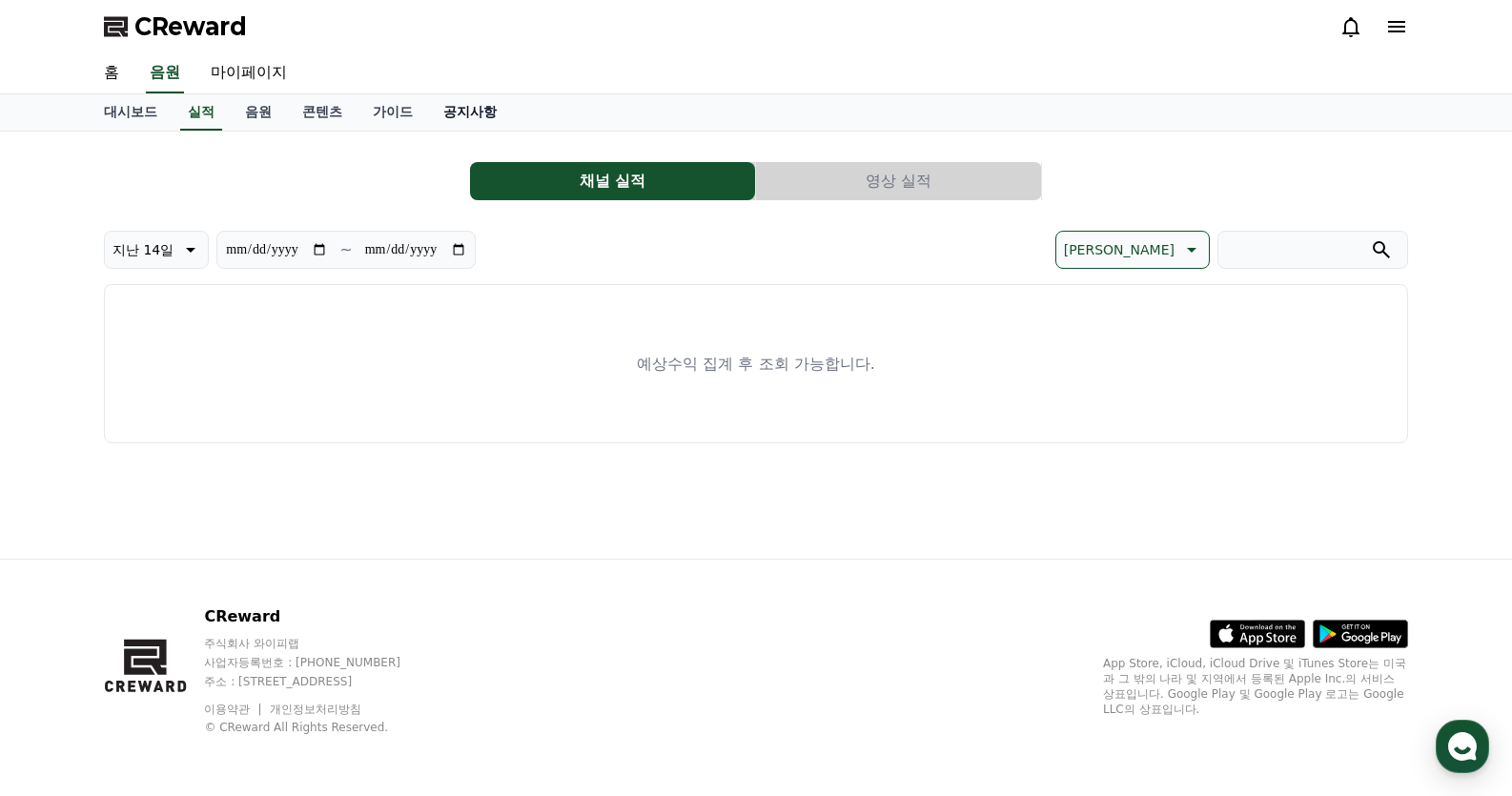
click at [460, 111] on link "공지사항" at bounding box center [470, 112] width 84 height 37
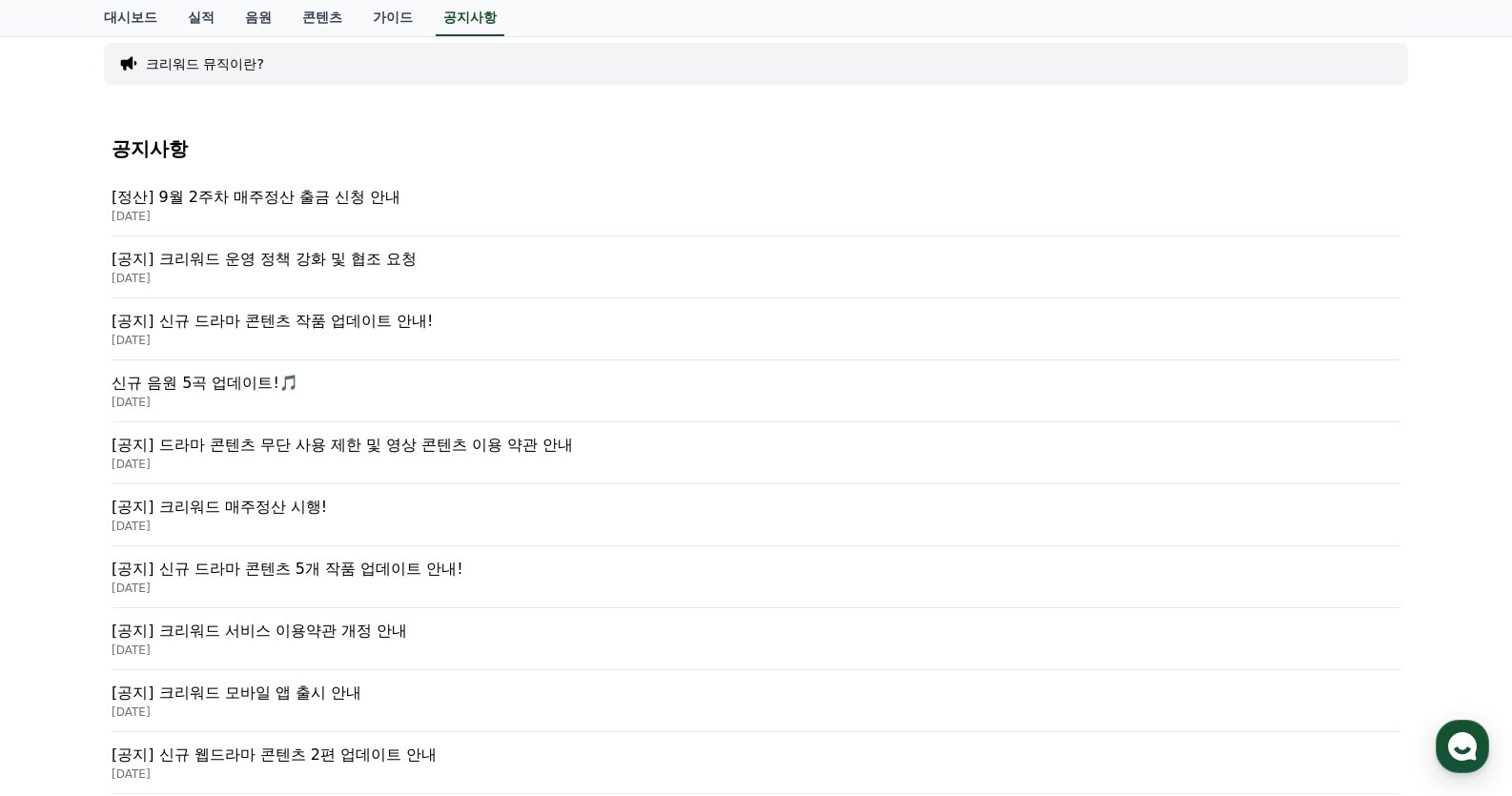
scroll to position [190, 0]
click at [436, 445] on p "[공지] 드라마 콘텐츠 무단 사용 제한 및 영상 콘텐츠 이용 약관 안내" at bounding box center [756, 442] width 1289 height 23
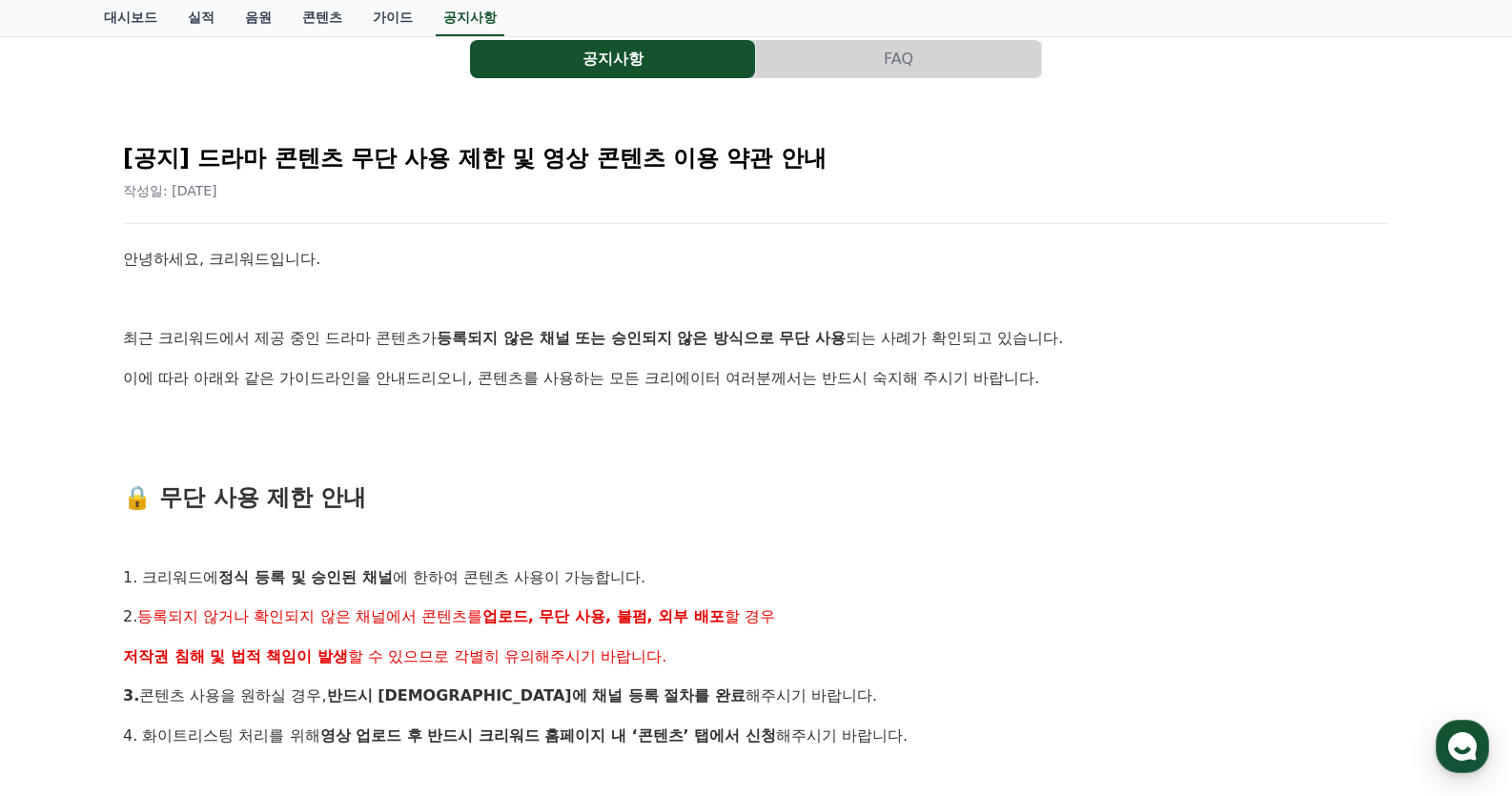
scroll to position [190, 0]
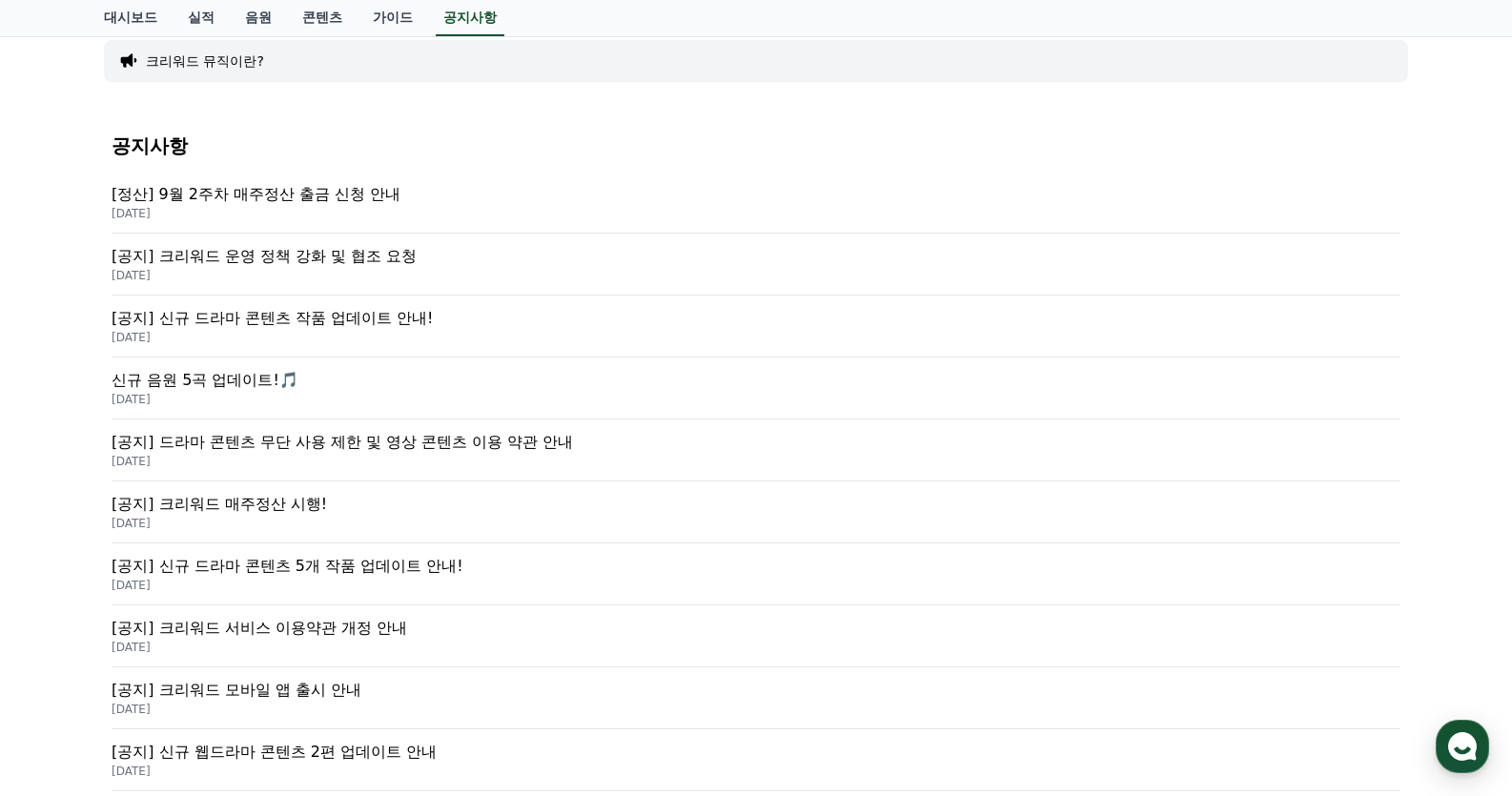
click at [407, 253] on p "[공지] 크리워드 운영 정책 강화 및 협조 요청" at bounding box center [756, 256] width 1289 height 23
